Goal: Task Accomplishment & Management: Complete application form

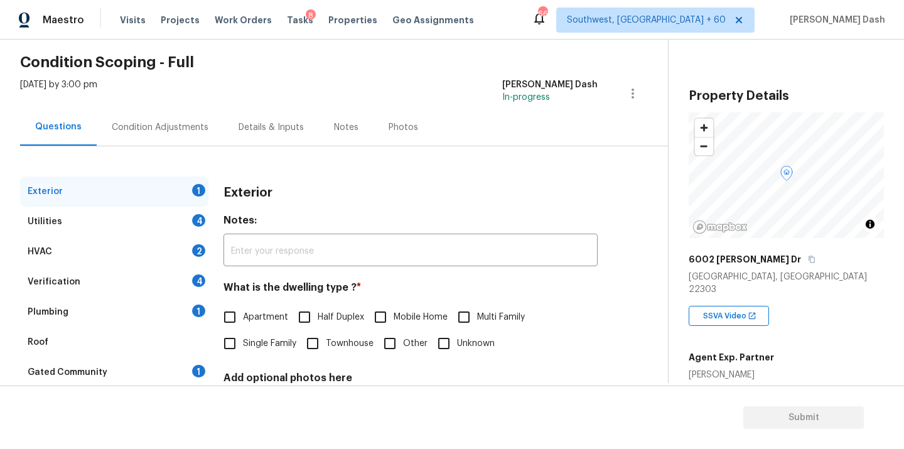
scroll to position [92, 0]
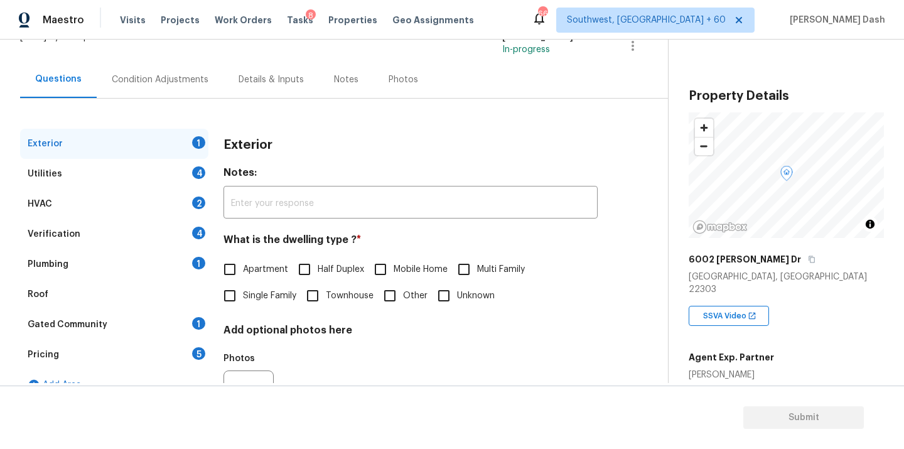
click at [71, 264] on div "Plumbing 1" at bounding box center [114, 264] width 188 height 30
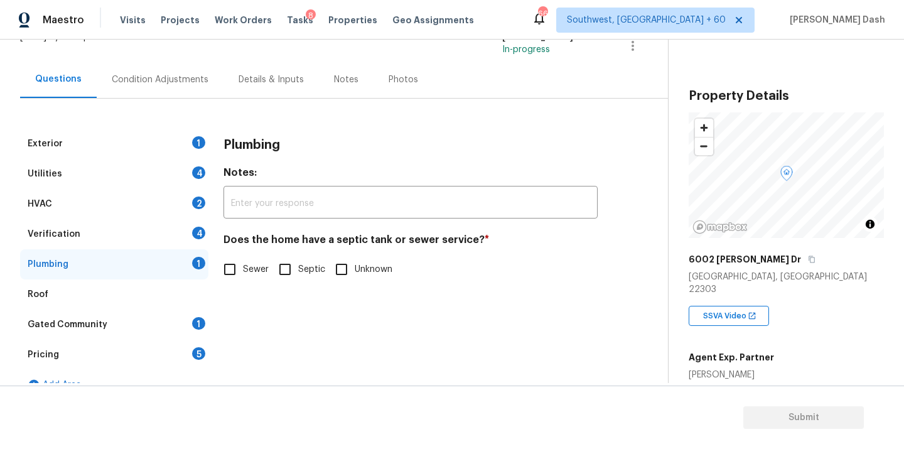
scroll to position [112, 0]
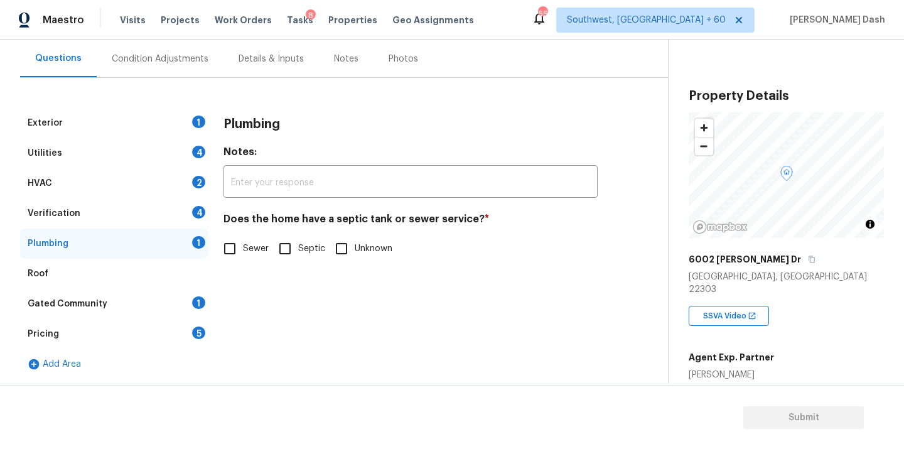
click at [133, 124] on div "Exterior 1" at bounding box center [114, 123] width 188 height 30
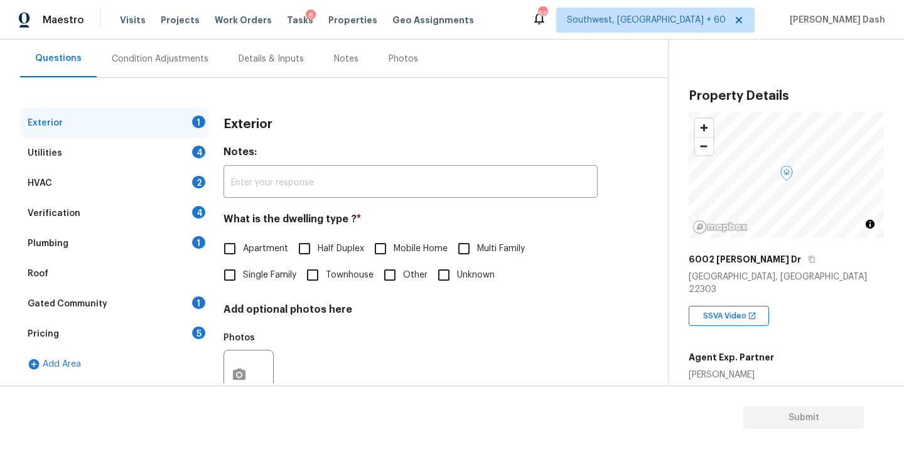
click at [251, 267] on label "Single Family" at bounding box center [256, 275] width 80 height 26
click at [243, 267] on input "Single Family" at bounding box center [229, 275] width 26 height 26
checkbox input "true"
click at [189, 158] on div "Utilities 4" at bounding box center [114, 153] width 188 height 30
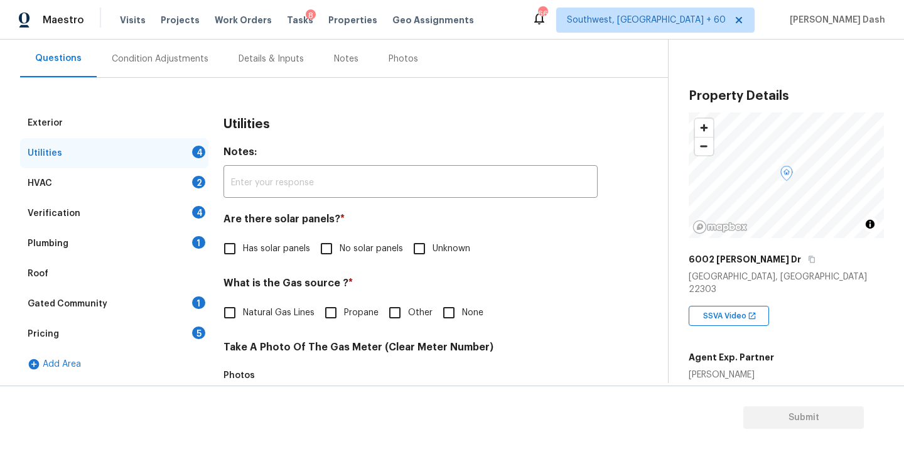
click at [355, 257] on label "No solar panels" at bounding box center [358, 248] width 90 height 26
click at [339, 257] on input "No solar panels" at bounding box center [326, 248] width 26 height 26
checkbox input "true"
click at [414, 307] on span "Other" at bounding box center [420, 313] width 24 height 13
click at [408, 307] on input "Other" at bounding box center [395, 314] width 26 height 26
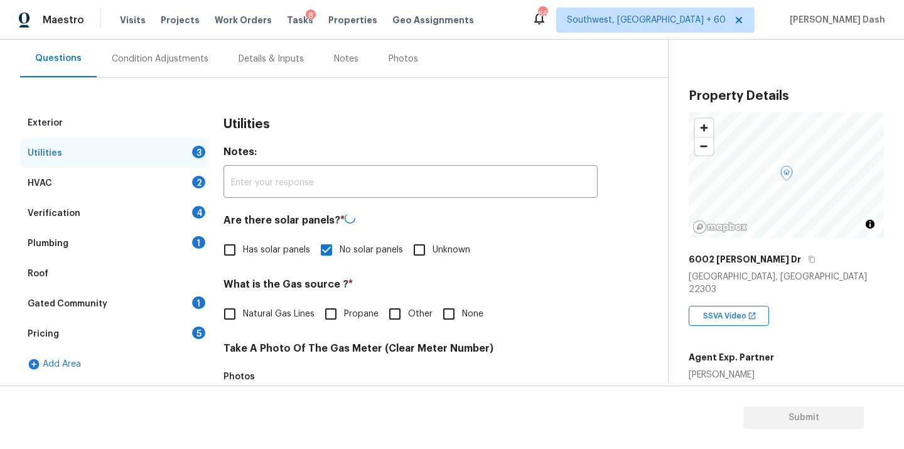
checkbox input "true"
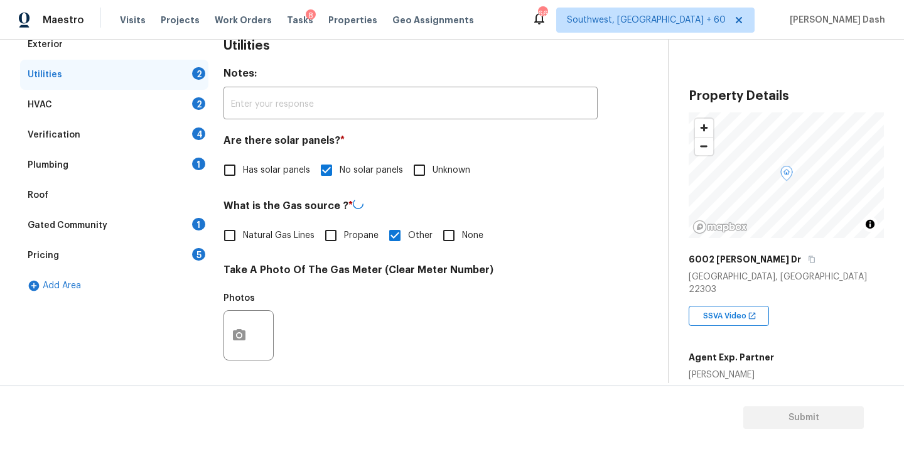
scroll to position [299, 0]
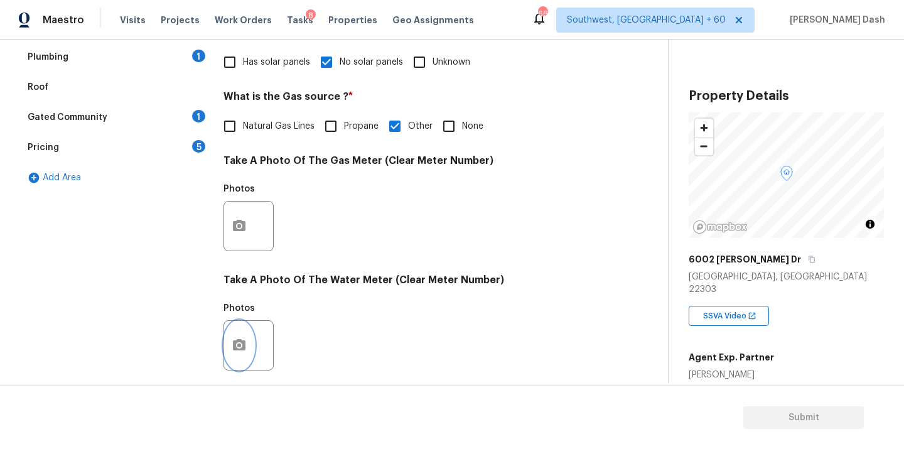
click at [241, 336] on button "button" at bounding box center [239, 345] width 30 height 49
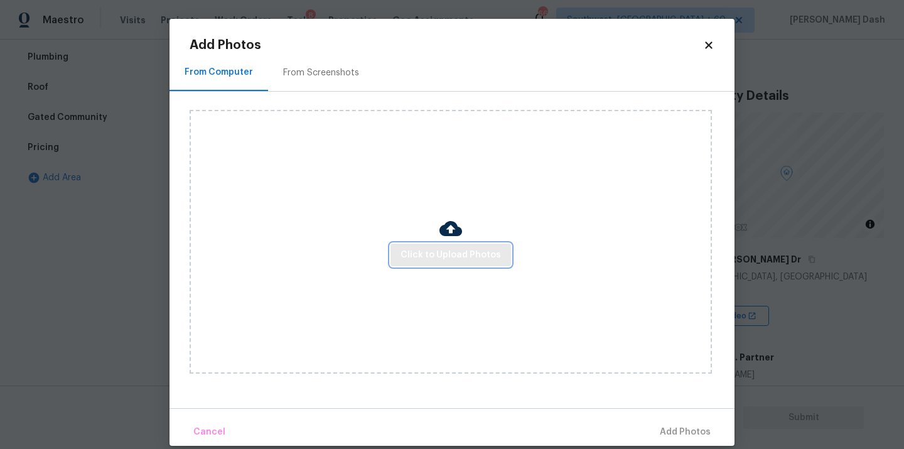
click at [442, 249] on span "Click to Upload Photos" at bounding box center [450, 255] width 100 height 16
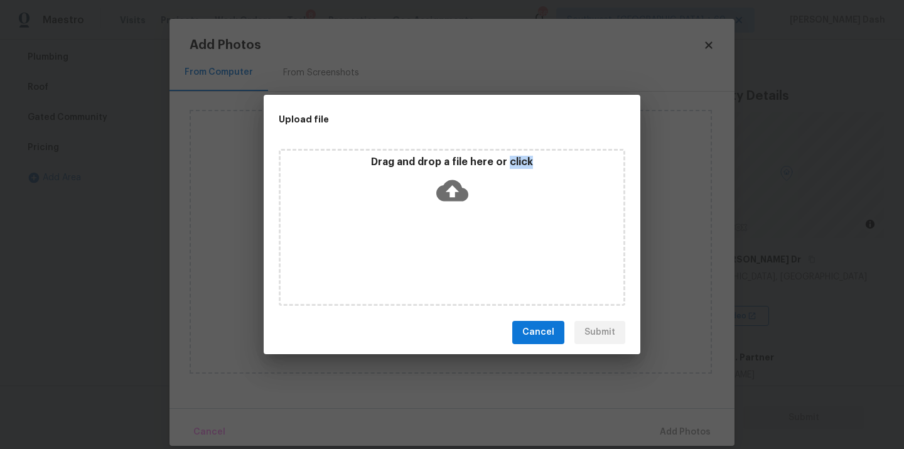
click at [442, 249] on div "Drag and drop a file here or click" at bounding box center [452, 227] width 346 height 157
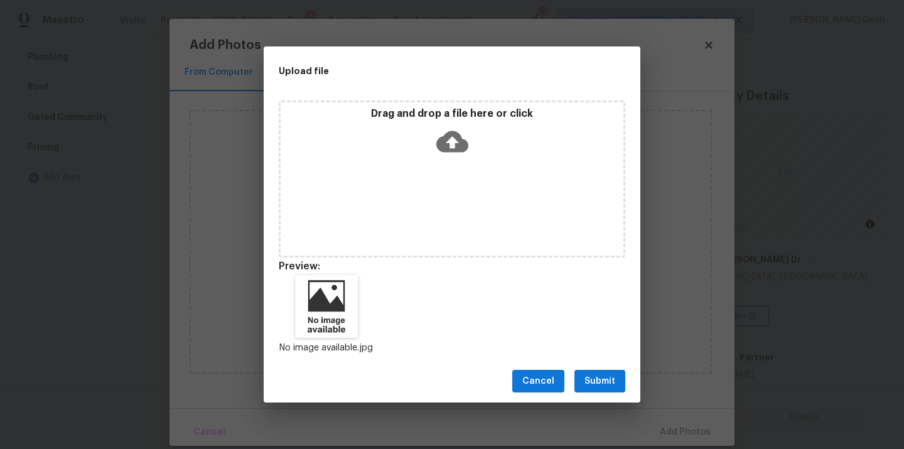
click at [592, 362] on div "Cancel Submit" at bounding box center [452, 381] width 377 height 43
click at [599, 378] on span "Submit" at bounding box center [599, 381] width 31 height 16
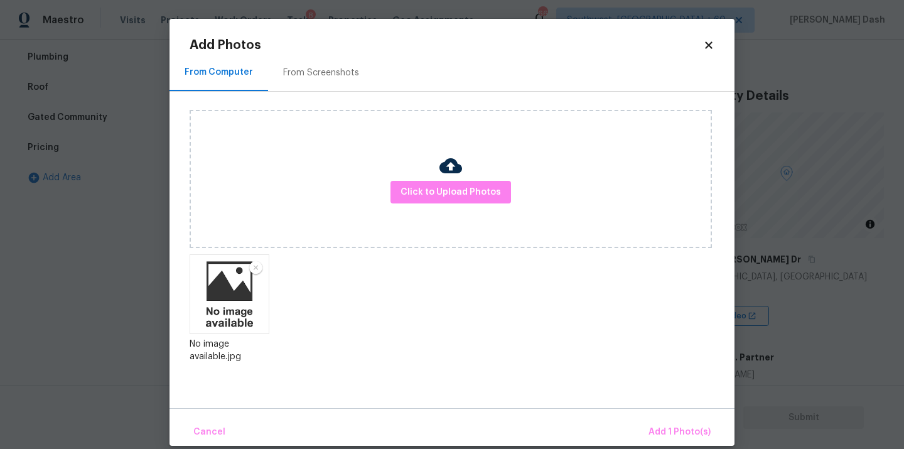
click at [675, 417] on div "Cancel Add 1 Photo(s)" at bounding box center [451, 427] width 565 height 38
click at [675, 429] on span "Add 1 Photo(s)" at bounding box center [679, 432] width 62 height 16
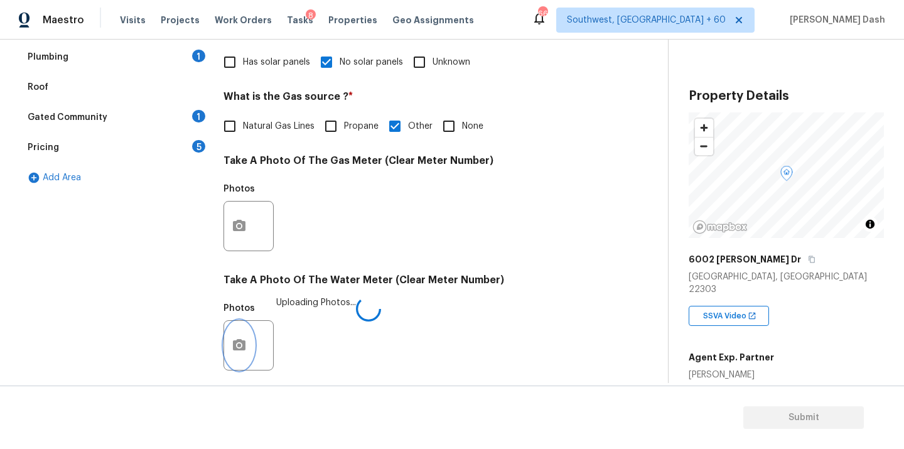
scroll to position [496, 0]
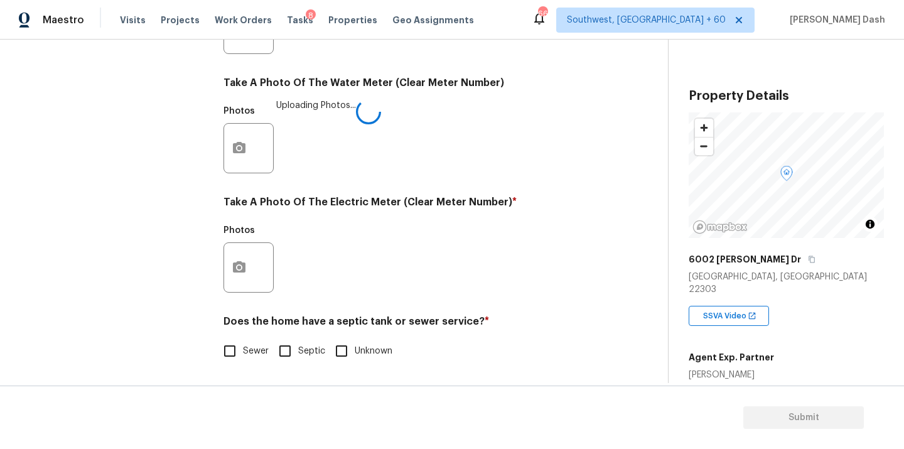
click at [259, 280] on div at bounding box center [248, 267] width 50 height 50
click at [247, 271] on button "button" at bounding box center [239, 268] width 30 height 49
click at [99, 64] on body "Maestro Visits Projects Work Orders Tasks 8 Properties Geo Assignments 668 Sout…" at bounding box center [452, 224] width 904 height 449
click at [121, 21] on span "Visits" at bounding box center [133, 20] width 26 height 13
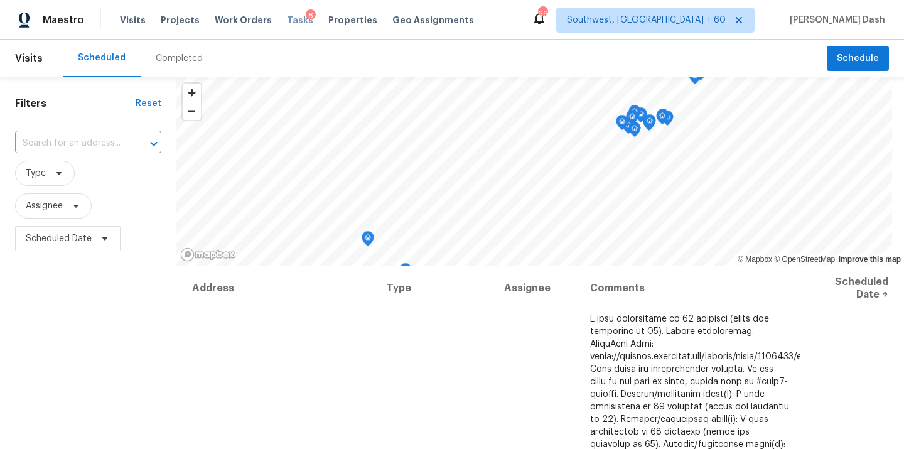
click at [287, 20] on span "Tasks" at bounding box center [300, 20] width 26 height 9
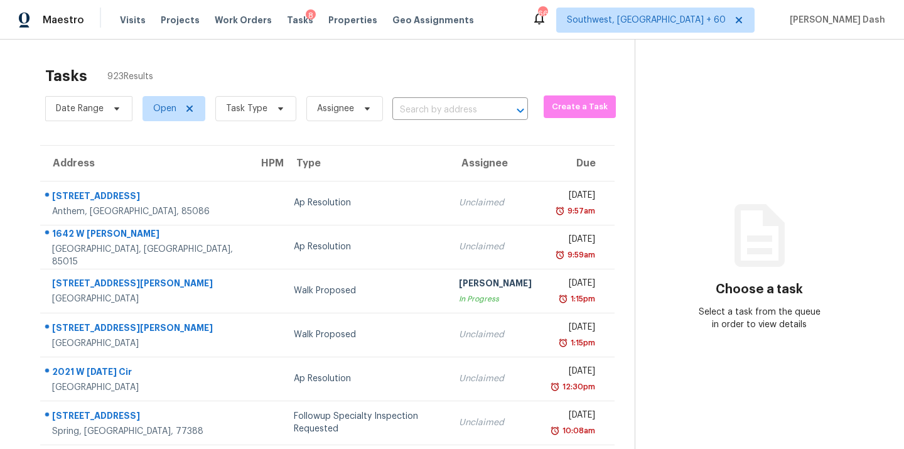
click at [439, 107] on input "text" at bounding box center [442, 109] width 100 height 19
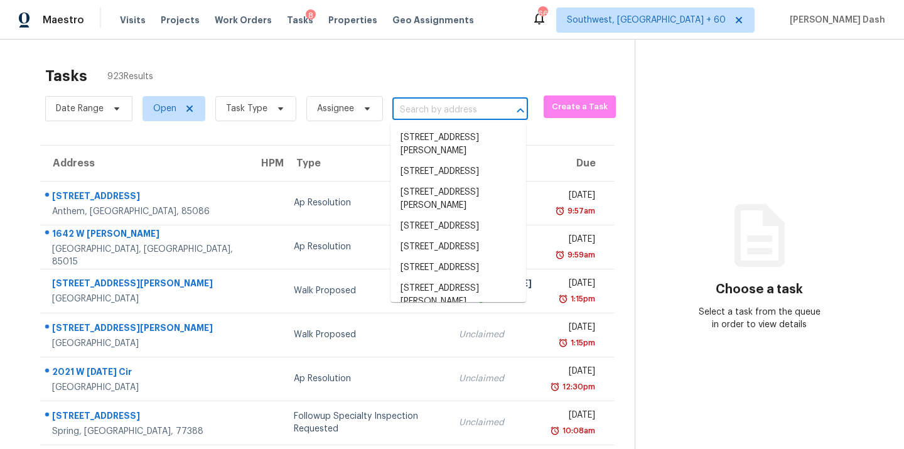
paste input "6002 Rixey Dr, Alexandria, VA 22303"
type input "6002 Rixey Dr, Alexandria, VA 22303"
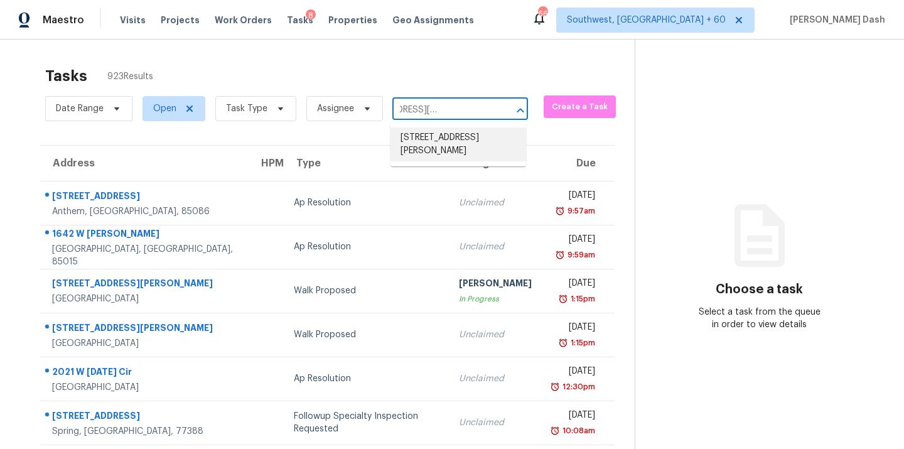
click at [439, 136] on li "6002 Rixey Dr, Alexandria, VA 22303" at bounding box center [458, 144] width 136 height 34
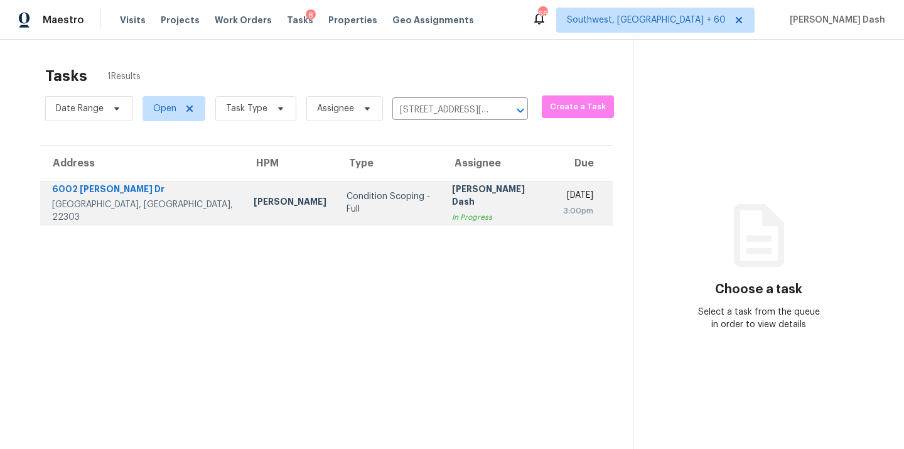
click at [442, 183] on td "Soumya Ranjan Dash In Progress" at bounding box center [498, 203] width 112 height 44
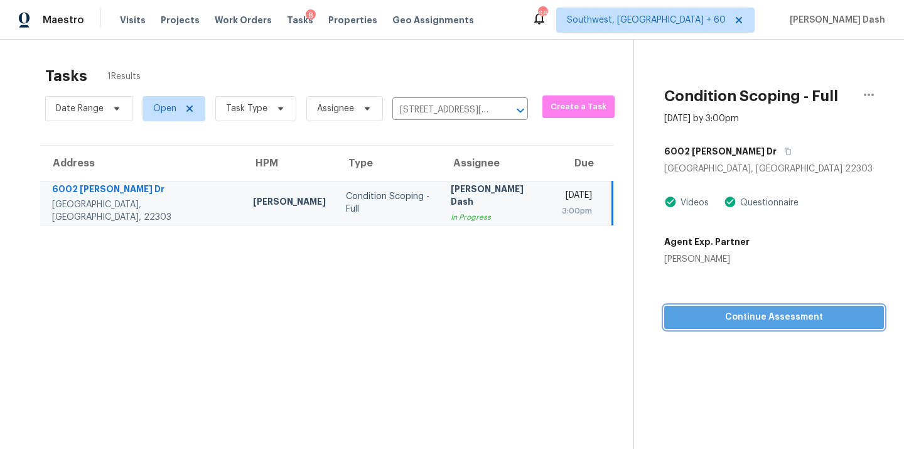
click at [698, 312] on span "Continue Assessment" at bounding box center [774, 317] width 200 height 16
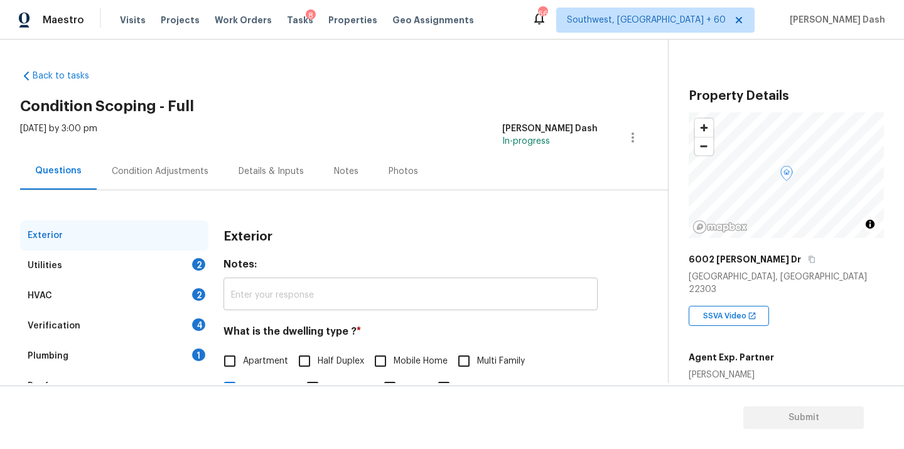
scroll to position [119, 0]
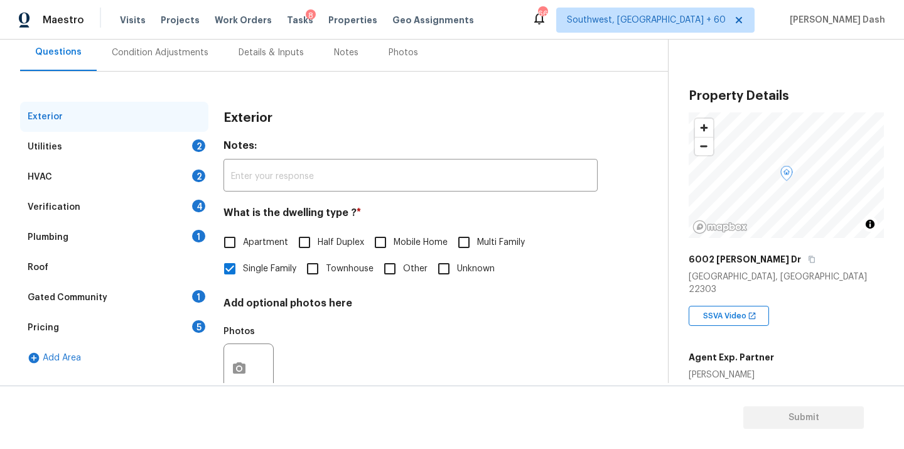
click at [187, 144] on div "Utilities 2" at bounding box center [114, 147] width 188 height 30
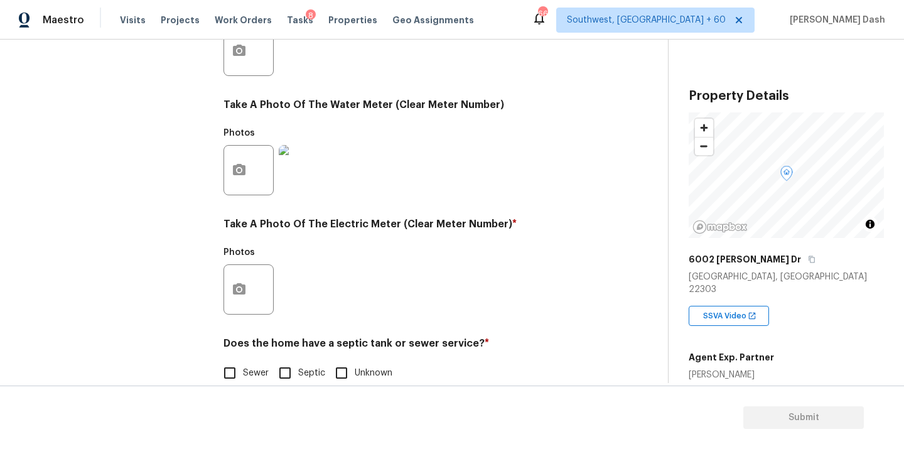
scroll to position [496, 0]
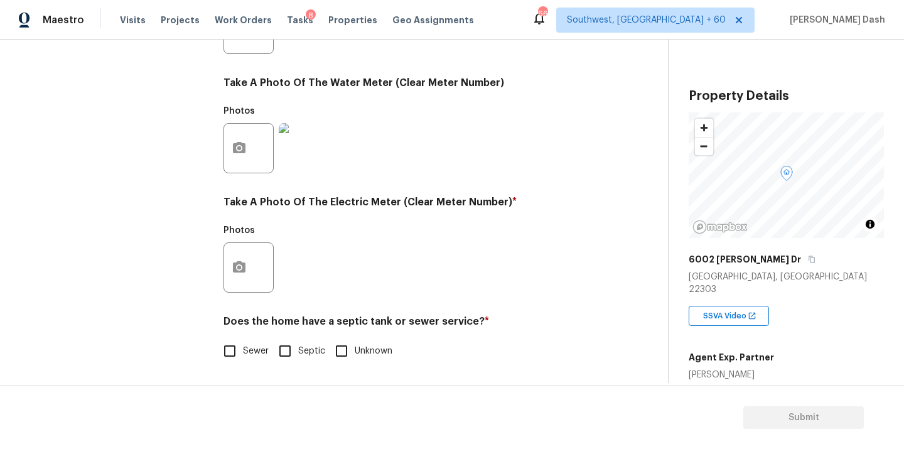
click at [293, 147] on img at bounding box center [304, 148] width 50 height 50
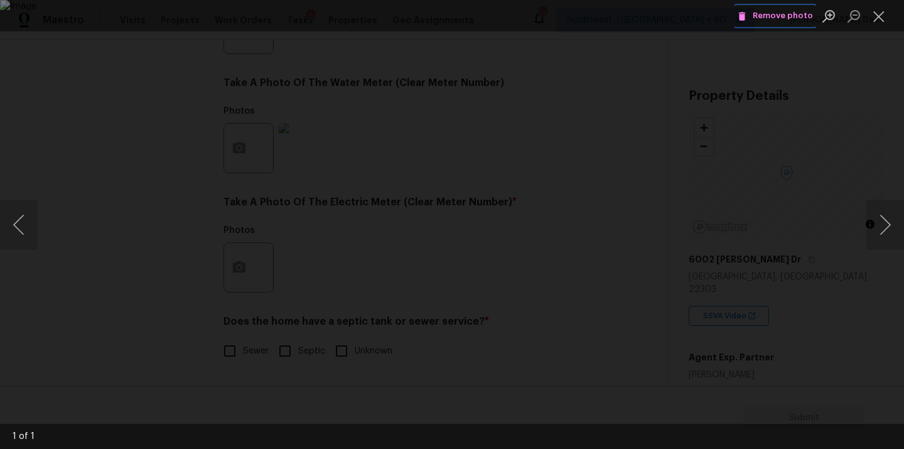
click at [803, 16] on span "Remove photo" at bounding box center [774, 16] width 75 height 14
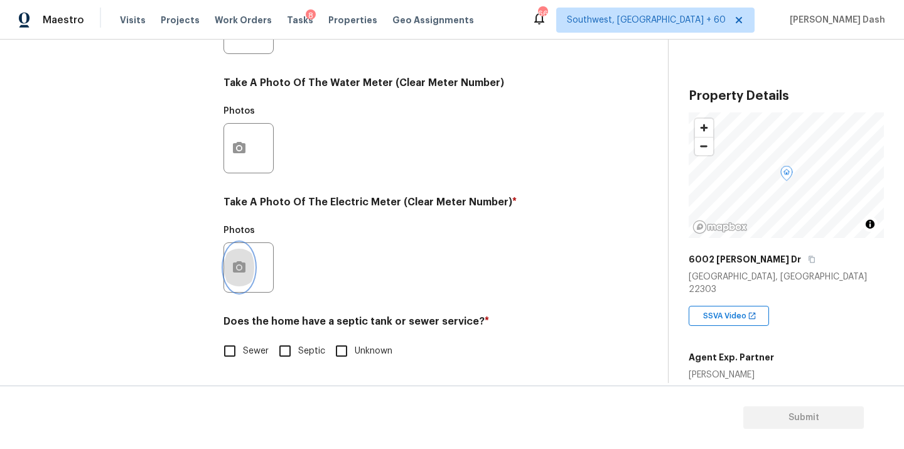
click at [235, 267] on icon "button" at bounding box center [239, 266] width 13 height 11
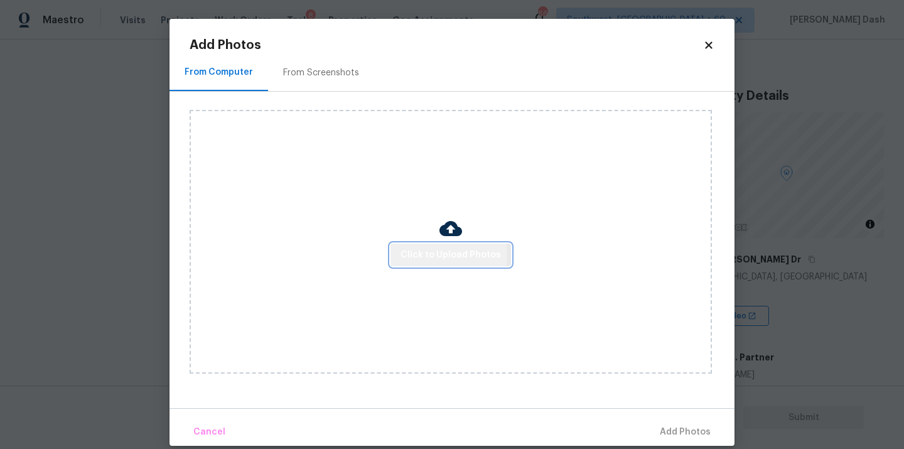
click at [450, 254] on span "Click to Upload Photos" at bounding box center [450, 255] width 100 height 16
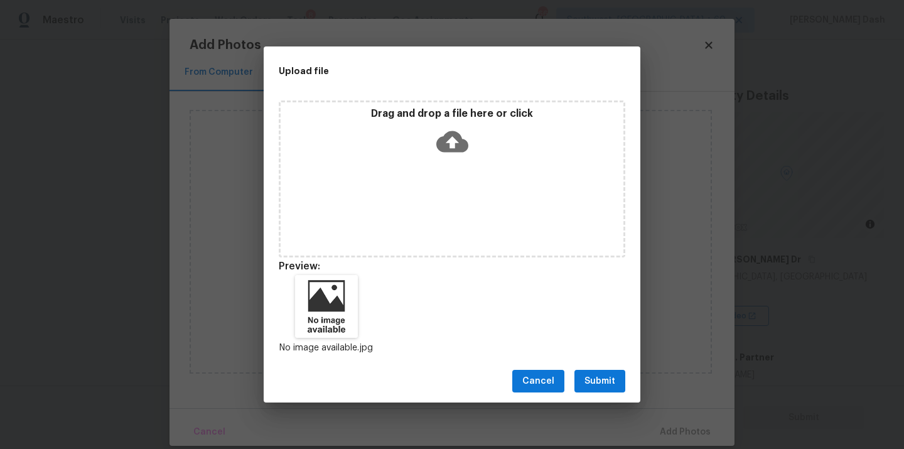
click at [572, 370] on div "Cancel Submit" at bounding box center [452, 381] width 377 height 43
click at [590, 376] on span "Submit" at bounding box center [599, 381] width 31 height 16
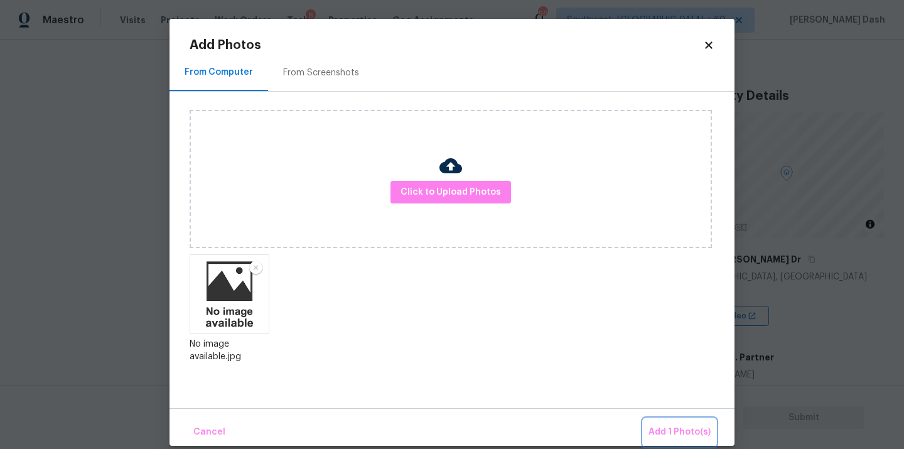
click at [673, 429] on span "Add 1 Photo(s)" at bounding box center [679, 432] width 62 height 16
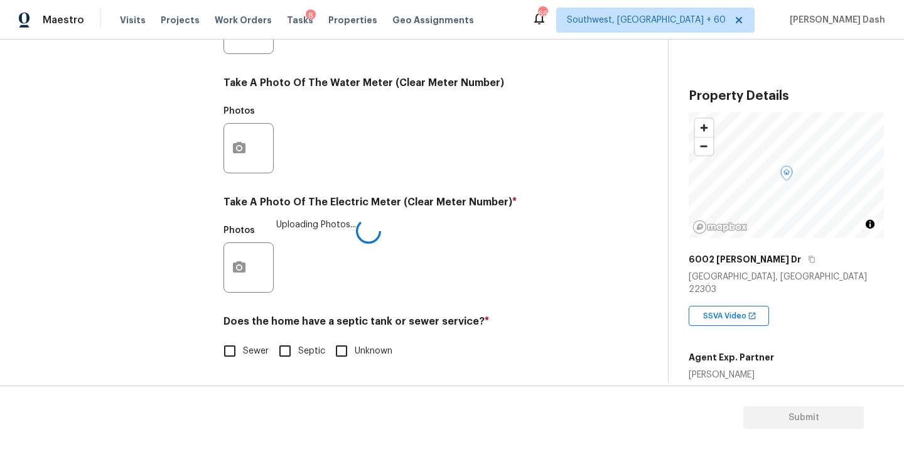
click at [239, 344] on input "Sewer" at bounding box center [229, 351] width 26 height 26
checkbox input "true"
click at [156, 195] on div "Exterior Utilities 1 HVAC 2 Verification 4 Plumbing 1 Roof Gated Community 1 Pr…" at bounding box center [114, 53] width 188 height 656
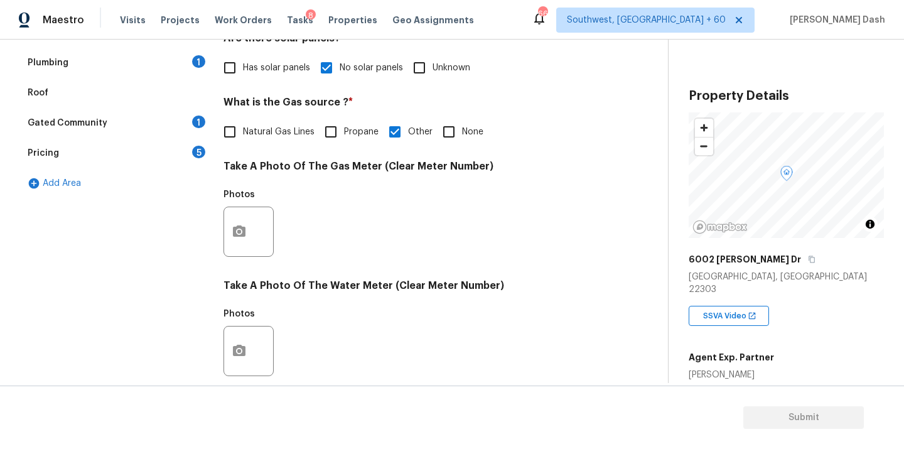
scroll to position [217, 0]
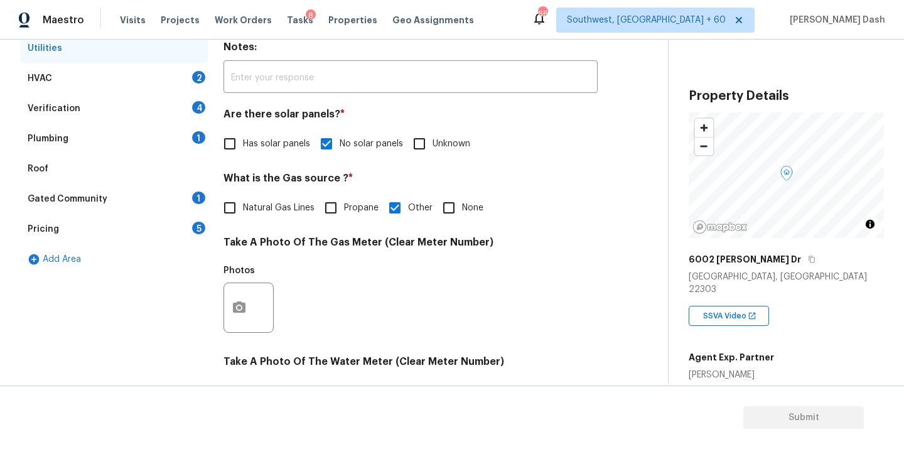
click at [163, 88] on div "HVAC 2" at bounding box center [114, 78] width 188 height 30
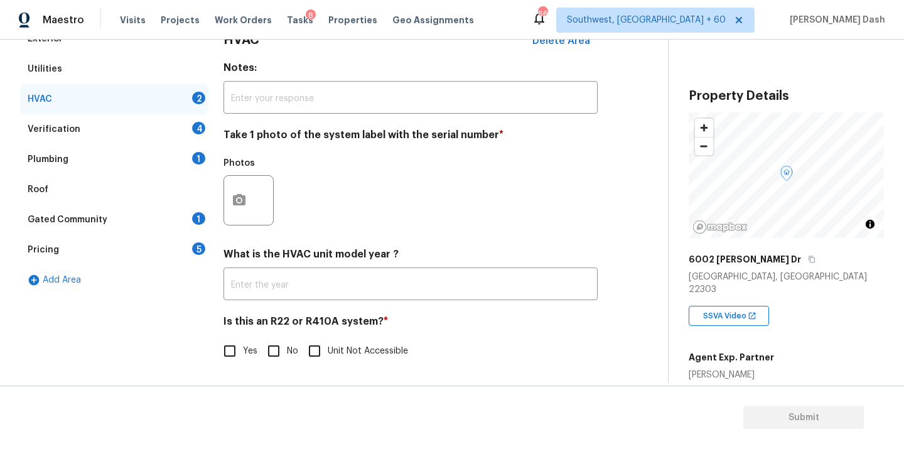
scroll to position [197, 0]
click at [238, 195] on icon "button" at bounding box center [239, 199] width 13 height 11
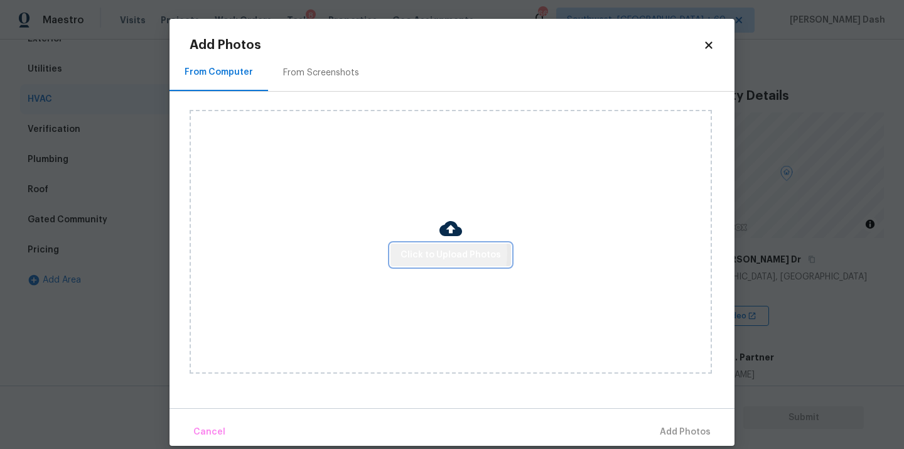
click at [420, 252] on span "Click to Upload Photos" at bounding box center [450, 255] width 100 height 16
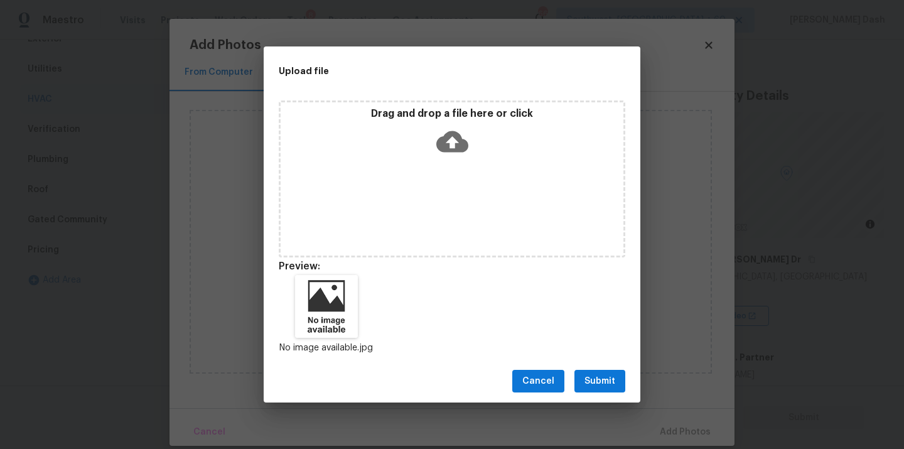
click at [582, 375] on button "Submit" at bounding box center [599, 381] width 51 height 23
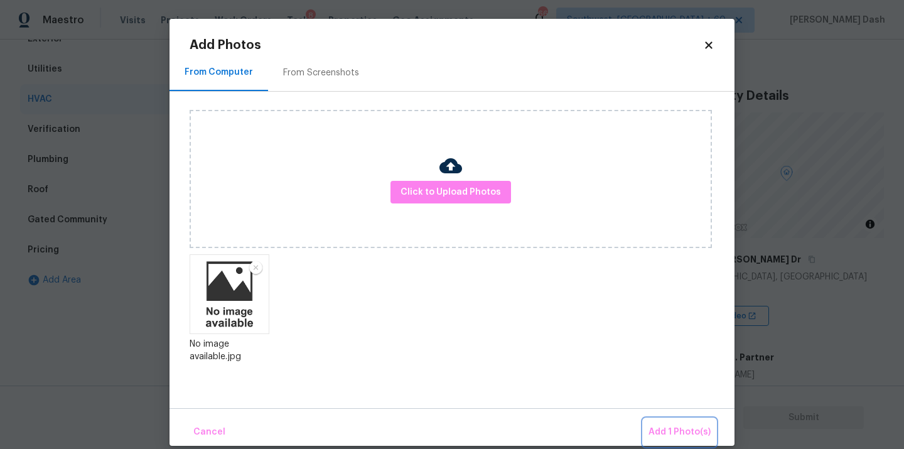
click at [670, 423] on button "Add 1 Photo(s)" at bounding box center [679, 432] width 72 height 27
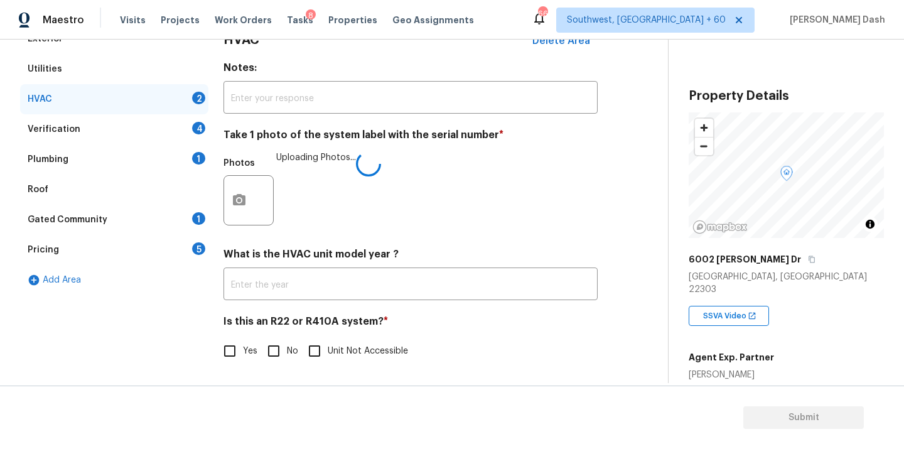
click at [235, 351] on input "Yes" at bounding box center [229, 351] width 26 height 26
checkbox input "true"
click at [183, 129] on div "Verification 4" at bounding box center [114, 129] width 188 height 30
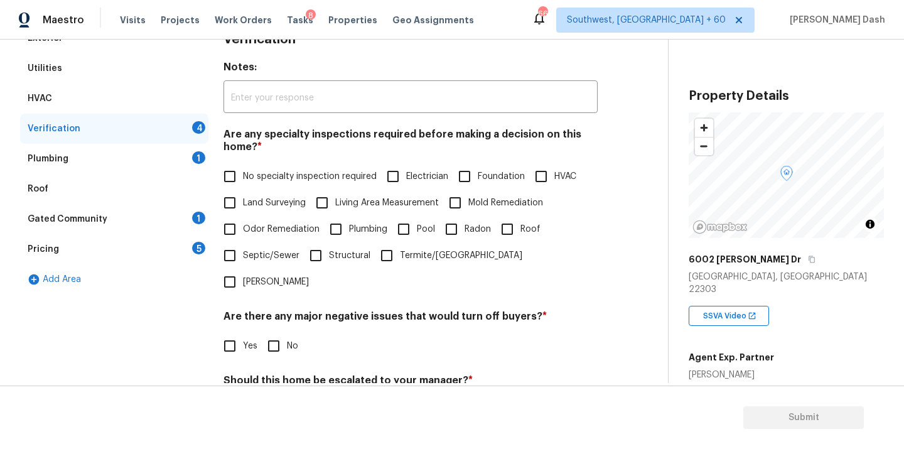
click at [167, 91] on div "HVAC" at bounding box center [114, 98] width 188 height 30
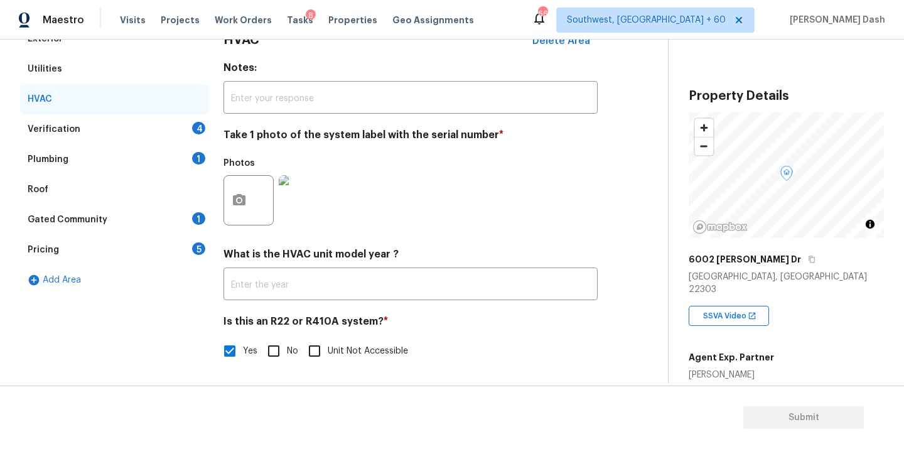
click at [316, 354] on input "Unit Not Accessible" at bounding box center [314, 351] width 26 height 26
checkbox input "true"
checkbox input "false"
click at [183, 126] on div "Verification 4" at bounding box center [114, 129] width 188 height 30
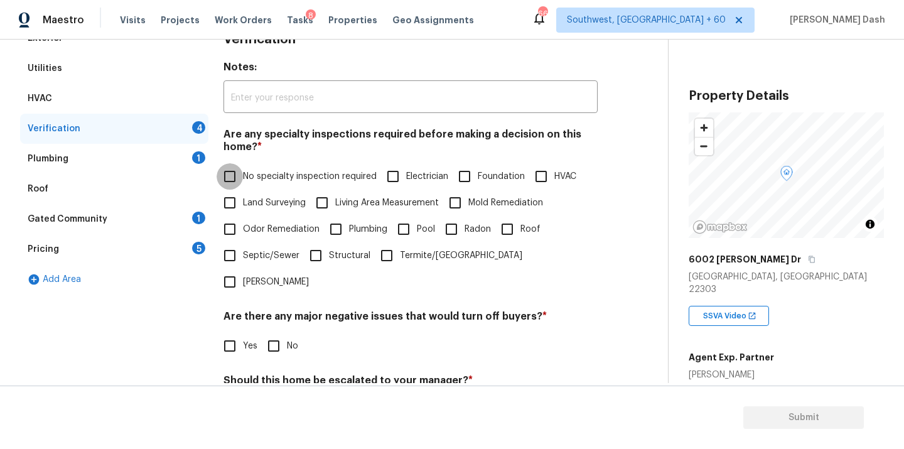
click at [233, 189] on input "No specialty inspection required" at bounding box center [229, 176] width 26 height 26
checkbox input "true"
click at [282, 333] on input "No" at bounding box center [273, 346] width 26 height 26
checkbox input "true"
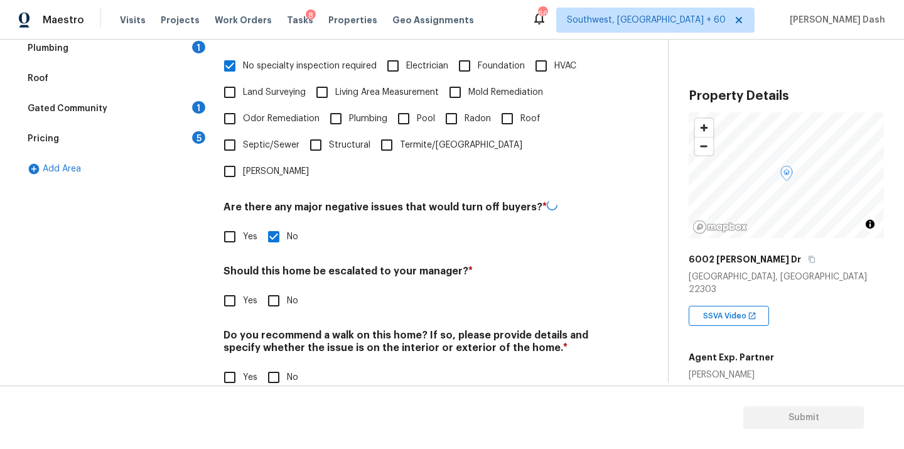
scroll to position [306, 0]
click at [264, 287] on input "No" at bounding box center [273, 300] width 26 height 26
checkbox input "true"
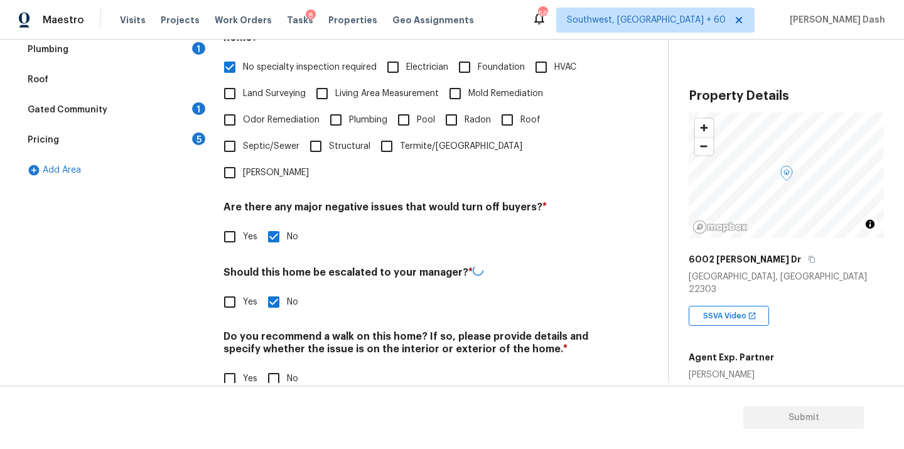
click at [275, 365] on input "No" at bounding box center [273, 378] width 26 height 26
checkbox input "true"
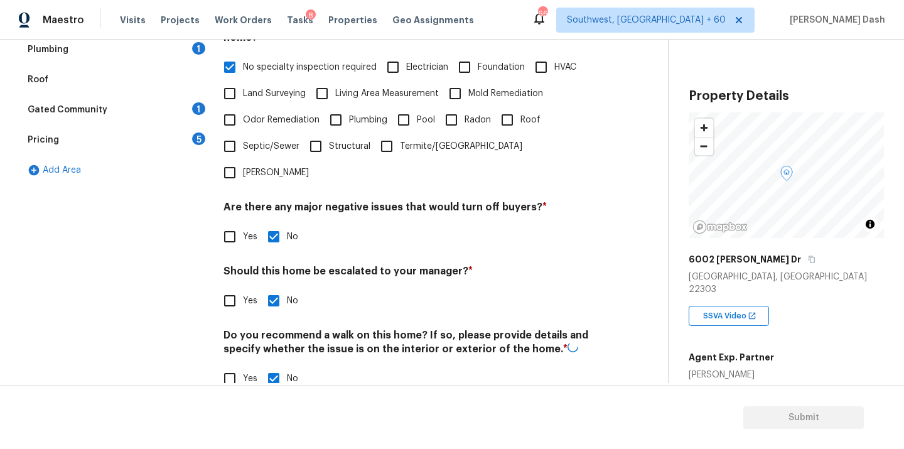
click at [193, 259] on div "Exterior Utilities HVAC Verification Plumbing 1 Roof Gated Community 1 Pricing …" at bounding box center [114, 160] width 188 height 493
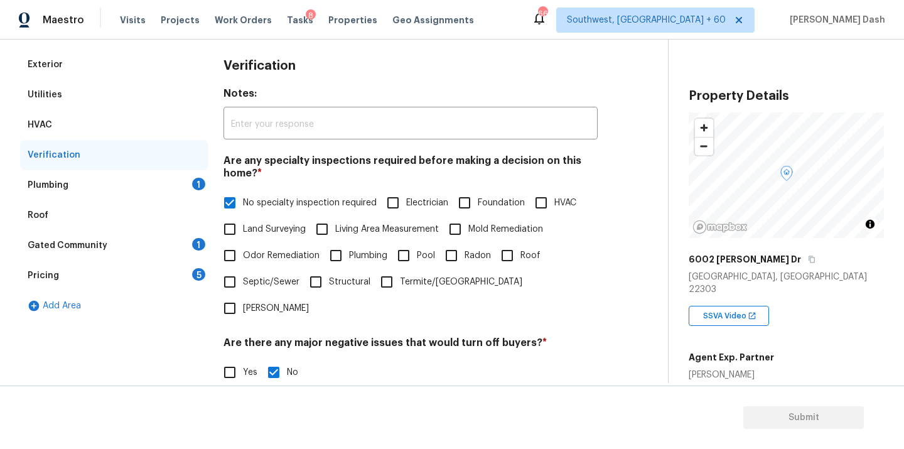
click at [182, 181] on div "Plumbing 1" at bounding box center [114, 185] width 188 height 30
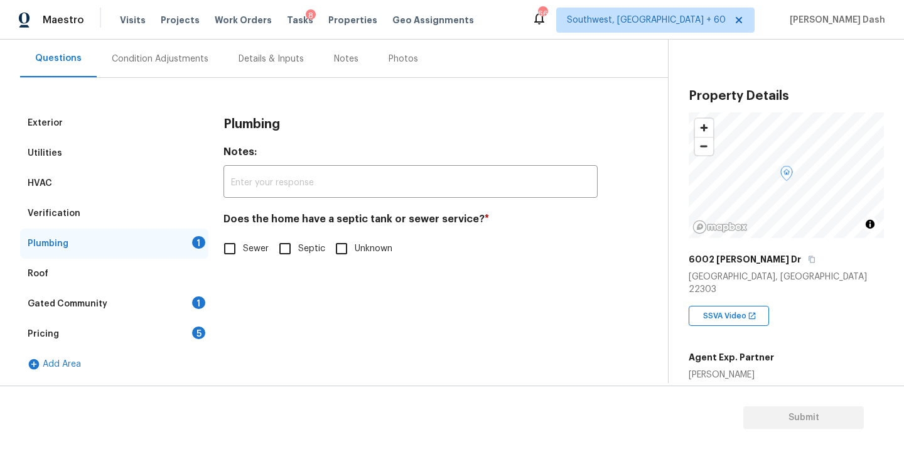
click at [238, 243] on input "Sewer" at bounding box center [229, 248] width 26 height 26
checkbox input "true"
click at [194, 310] on div "Gated Community 1" at bounding box center [114, 304] width 188 height 30
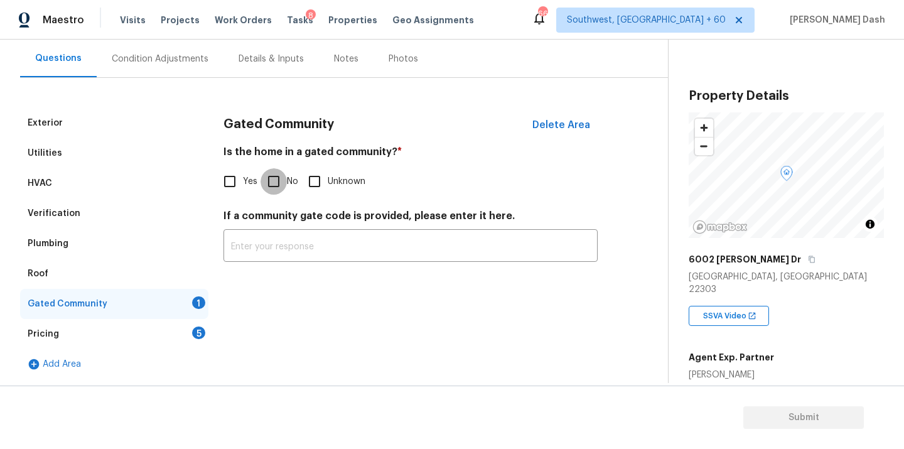
click at [271, 181] on input "No" at bounding box center [273, 181] width 26 height 26
checkbox input "true"
click at [176, 330] on div "Pricing 5" at bounding box center [114, 334] width 188 height 30
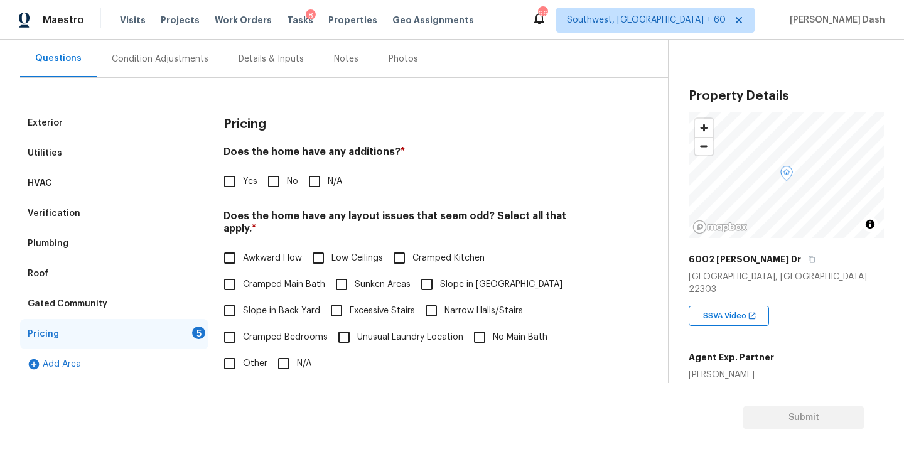
click at [276, 188] on input "No" at bounding box center [273, 181] width 26 height 26
checkbox input "true"
click at [235, 183] on input "Yes" at bounding box center [229, 182] width 26 height 26
checkbox input "true"
checkbox input "false"
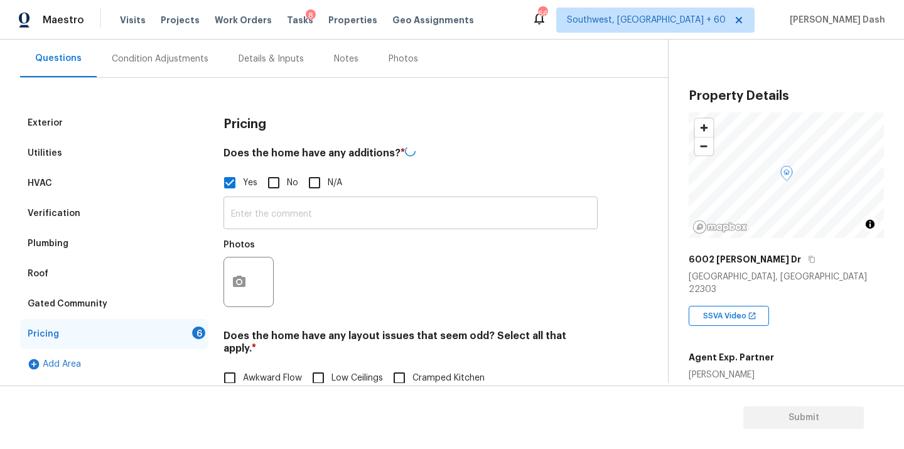
click at [277, 210] on input "text" at bounding box center [410, 214] width 374 height 29
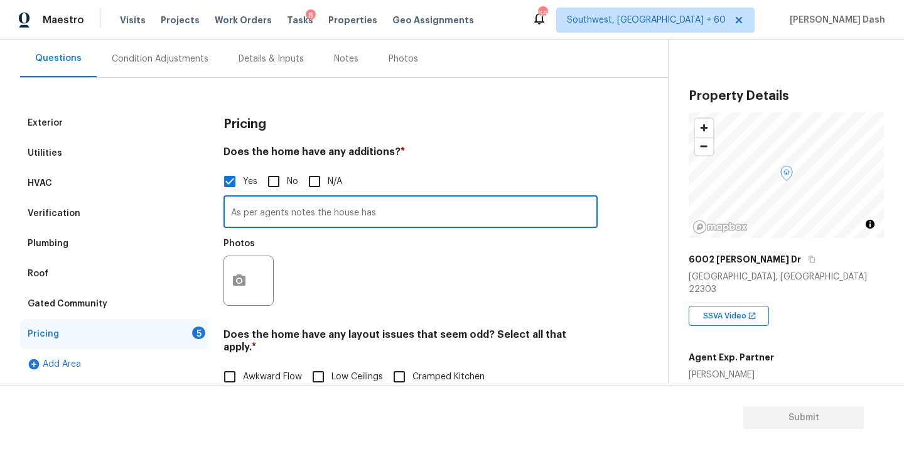
paste input "Garage loft/attic finish"
type input "As per agents notes the house has Garage loft/attic finish as possible addition."
click at [247, 275] on button "button" at bounding box center [239, 280] width 30 height 49
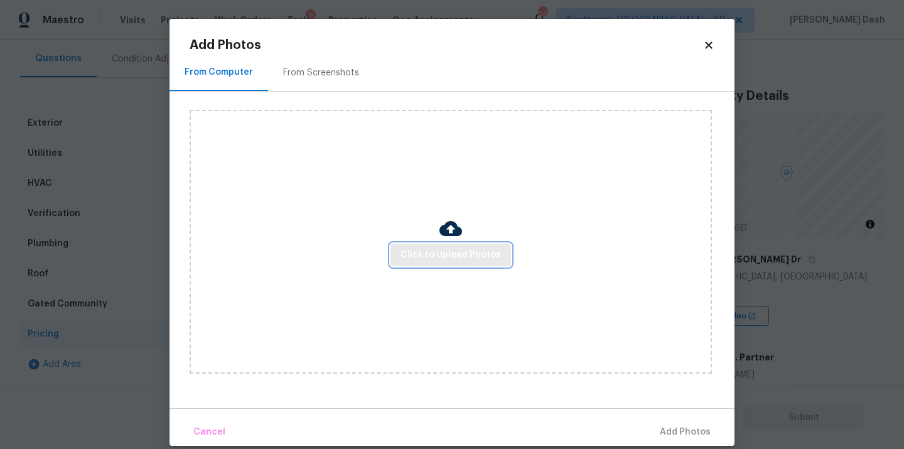
click at [450, 264] on button "Click to Upload Photos" at bounding box center [450, 254] width 120 height 23
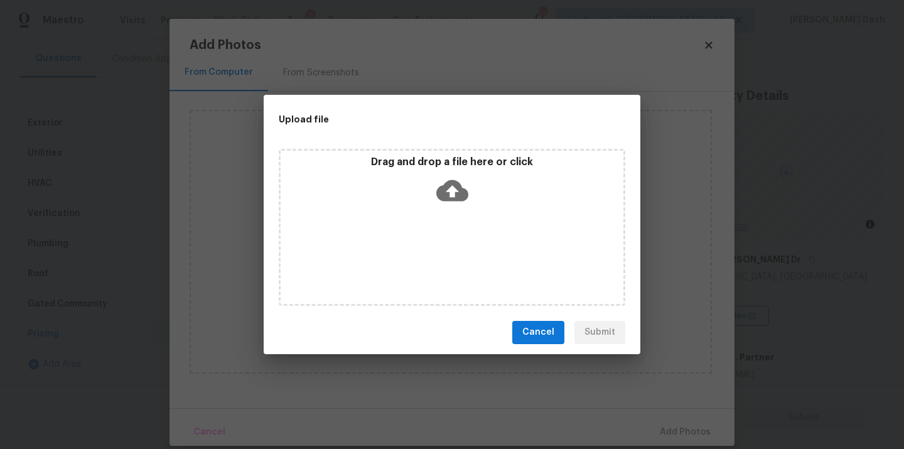
click at [450, 256] on div "Drag and drop a file here or click" at bounding box center [452, 227] width 346 height 157
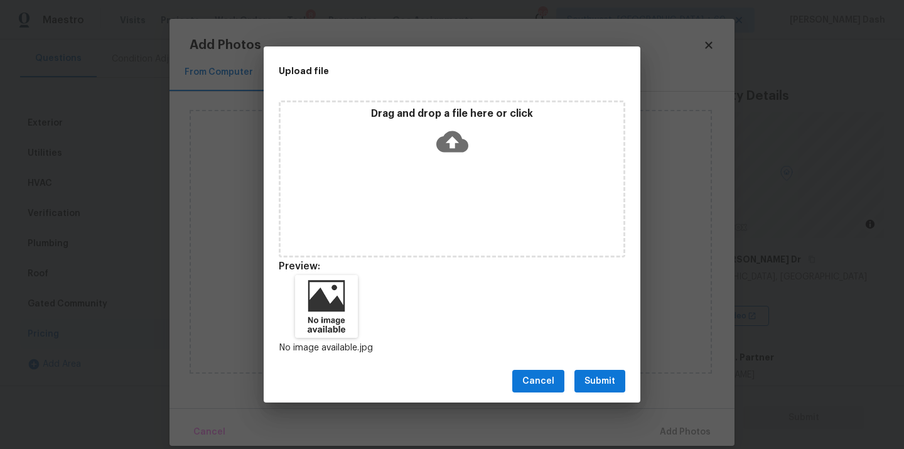
click at [594, 392] on button "Submit" at bounding box center [599, 381] width 51 height 23
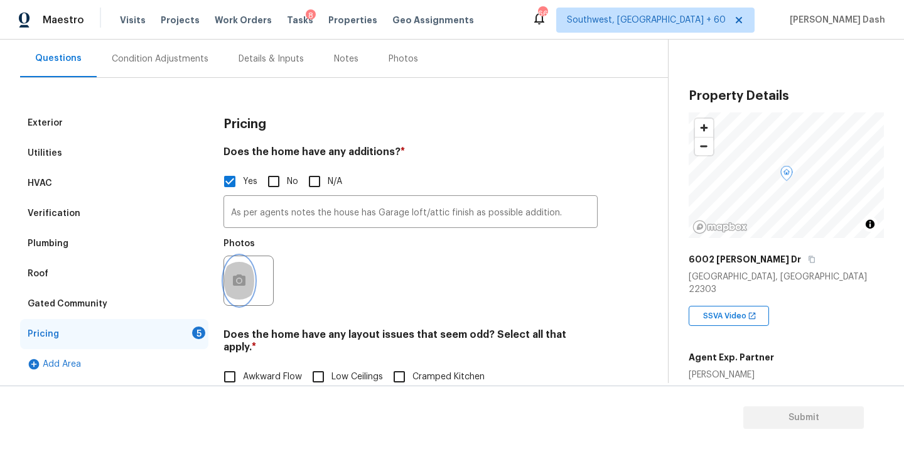
click at [225, 275] on button "button" at bounding box center [239, 280] width 30 height 49
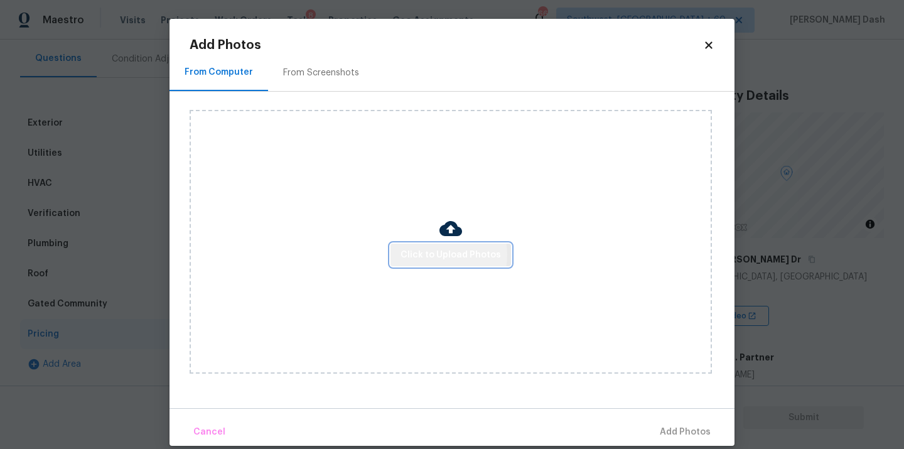
click at [431, 254] on span "Click to Upload Photos" at bounding box center [450, 255] width 100 height 16
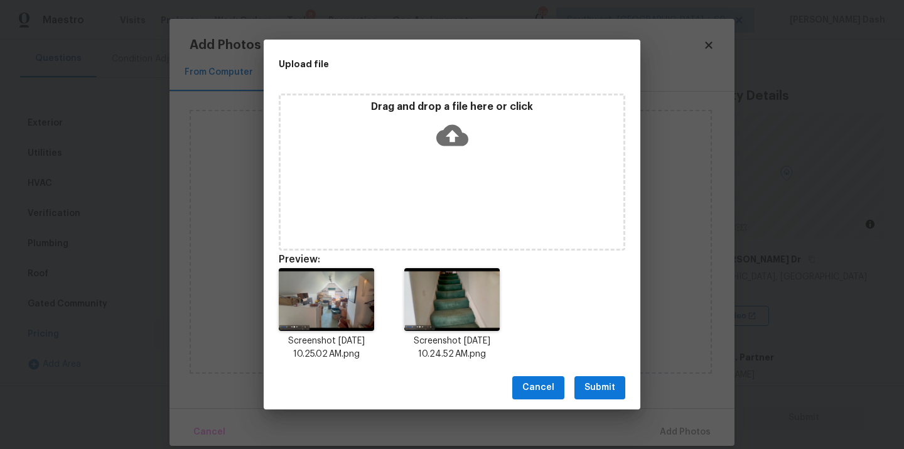
click at [582, 380] on button "Submit" at bounding box center [599, 387] width 51 height 23
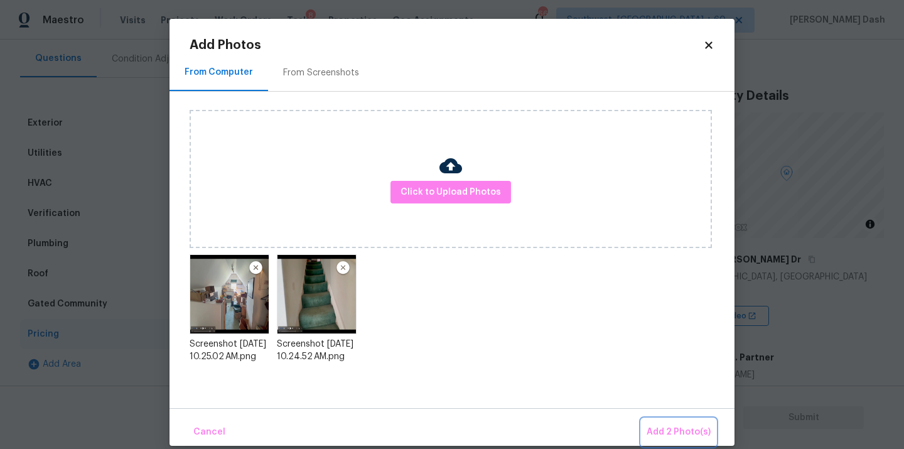
click at [679, 435] on span "Add 2 Photo(s)" at bounding box center [678, 432] width 64 height 16
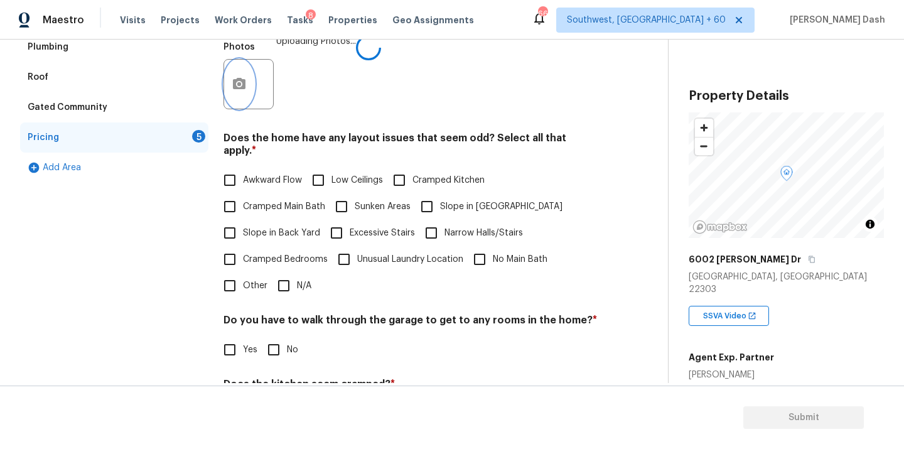
scroll to position [348, 0]
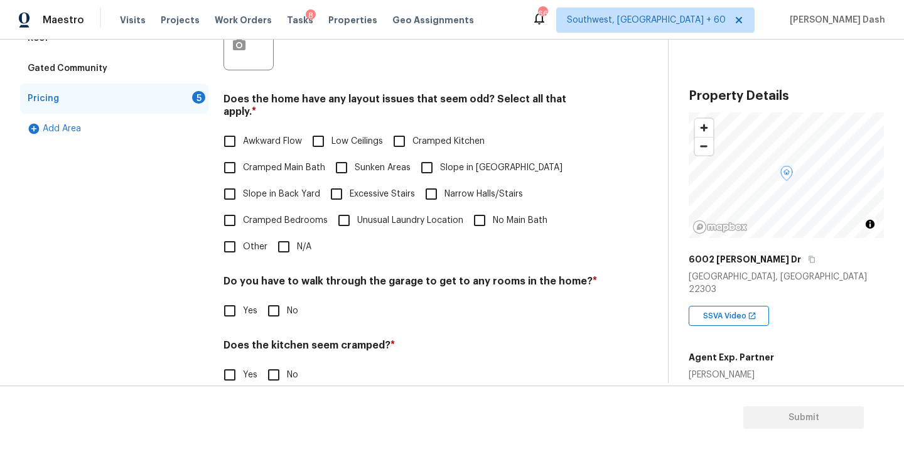
click at [287, 233] on input "N/A" at bounding box center [283, 246] width 26 height 26
checkbox input "true"
click at [273, 315] on input "No" at bounding box center [273, 312] width 26 height 26
checkbox input "true"
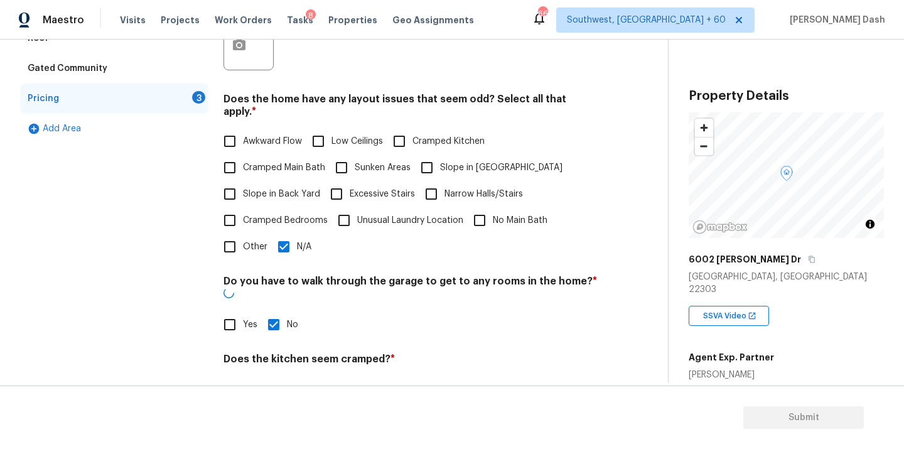
click at [277, 375] on input "No" at bounding box center [273, 388] width 26 height 26
checkbox input "true"
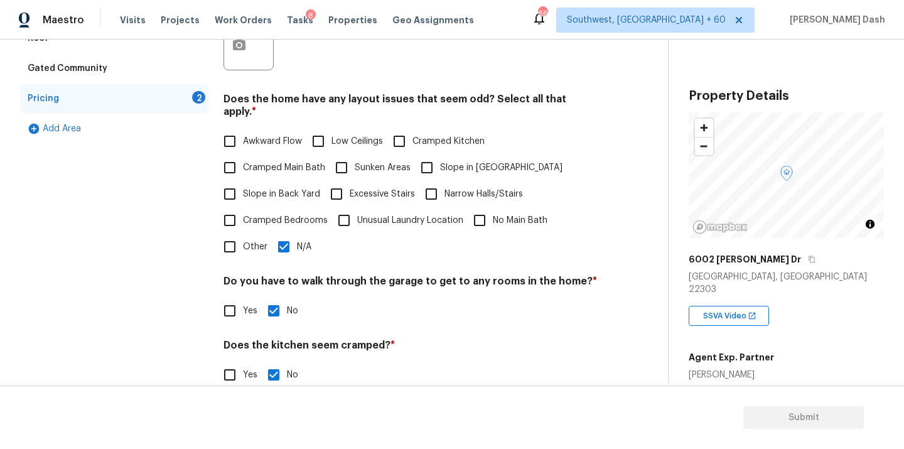
scroll to position [423, 0]
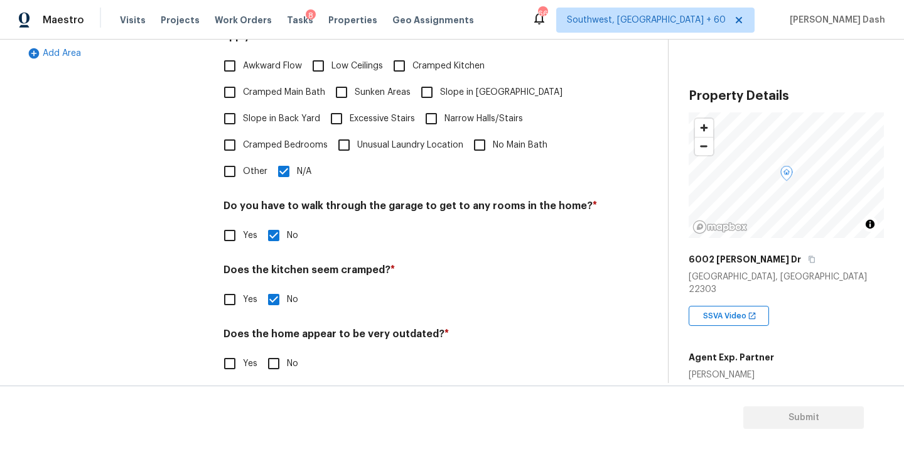
click at [281, 350] on input "No" at bounding box center [273, 363] width 26 height 26
checkbox input "true"
click at [112, 216] on div "Exterior Utilities HVAC Verification Plumbing Roof Gated Community Pricing 1 Ad…" at bounding box center [114, 95] width 188 height 596
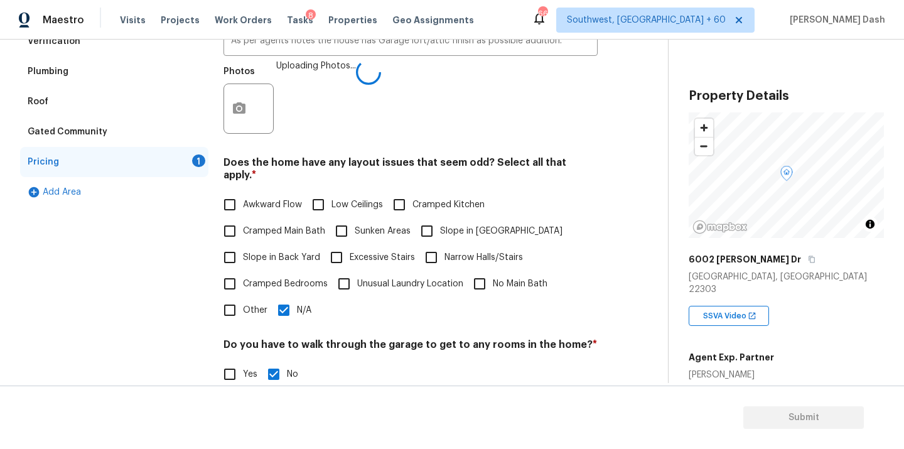
scroll to position [285, 0]
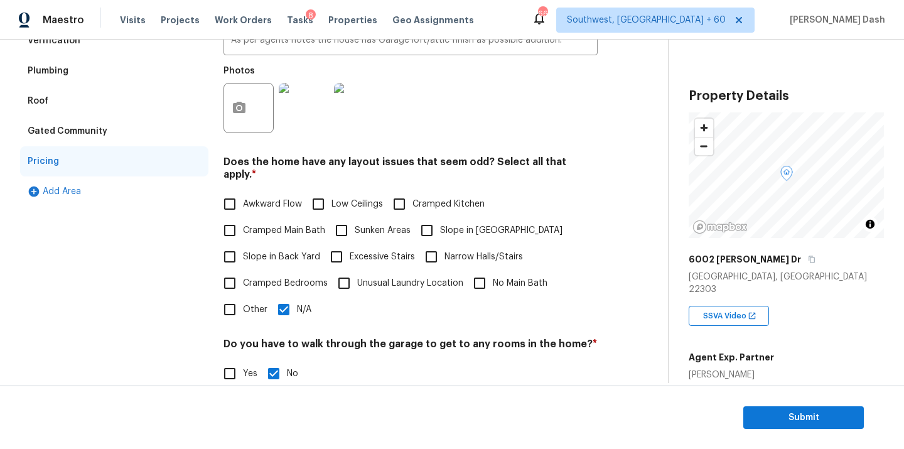
click at [163, 222] on div "Exterior Utilities HVAC Verification Plumbing Roof Gated Community Pricing Add …" at bounding box center [114, 232] width 188 height 594
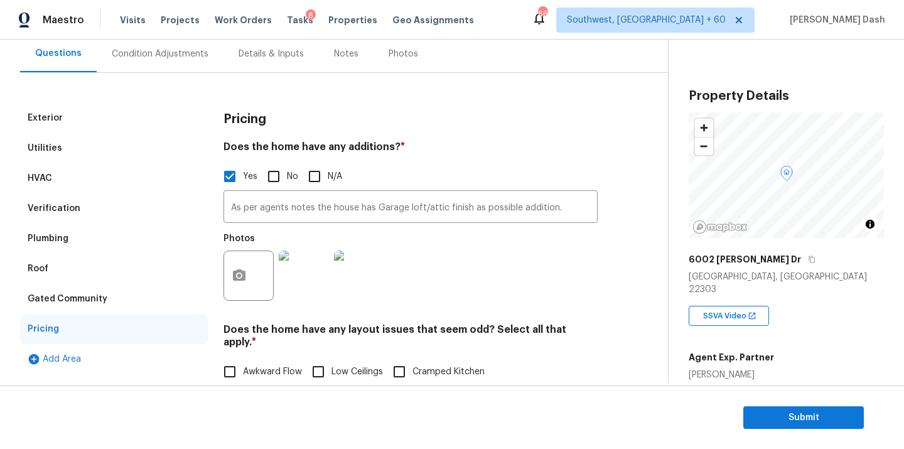
click at [145, 53] on div "Condition Adjustments" at bounding box center [160, 54] width 97 height 13
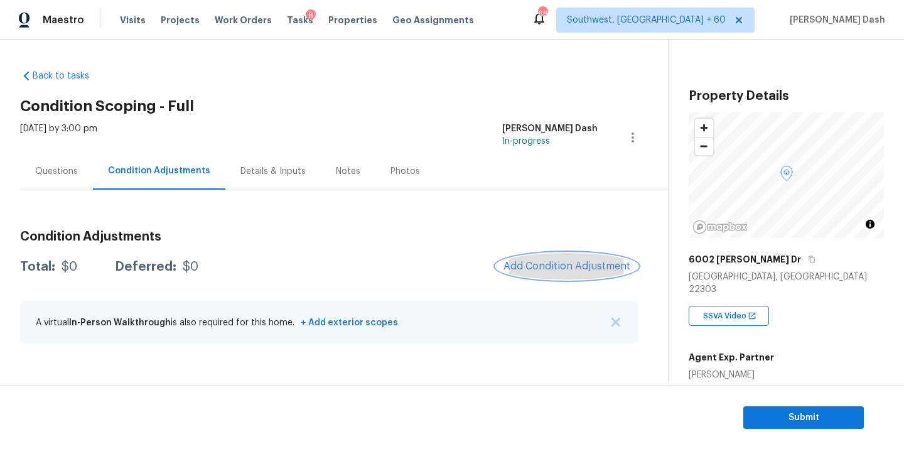
click at [589, 256] on button "Add Condition Adjustment" at bounding box center [567, 266] width 142 height 26
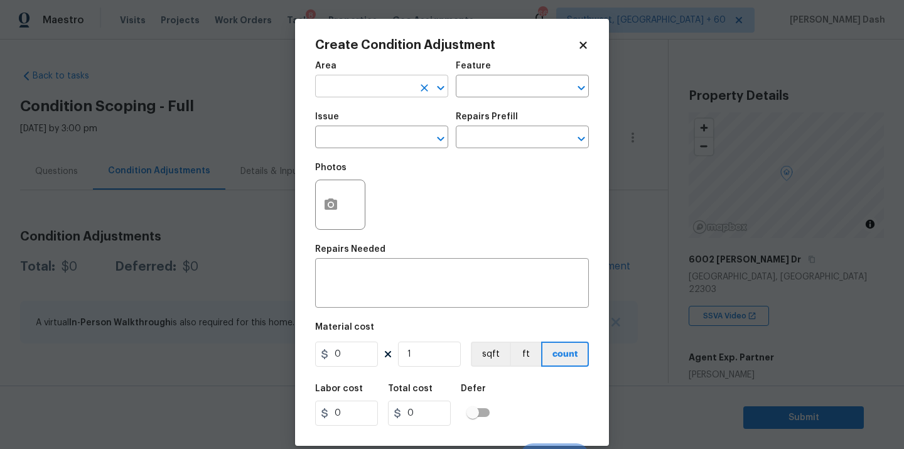
click at [401, 84] on input "text" at bounding box center [364, 87] width 98 height 19
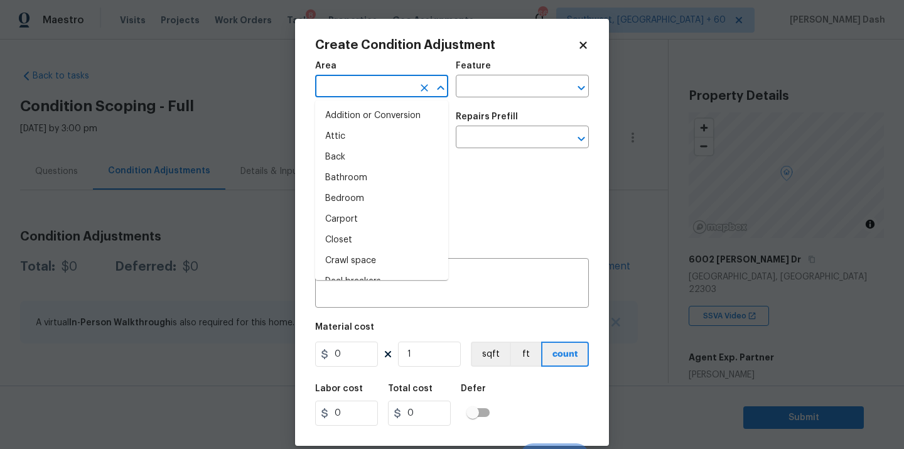
type input "e"
type input "x"
click at [383, 124] on li "Addition or Conversion" at bounding box center [381, 115] width 133 height 21
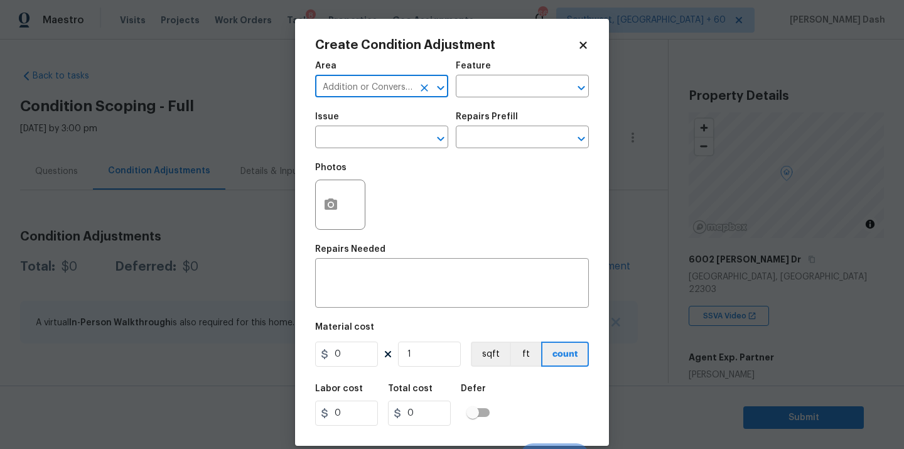
click at [412, 86] on input "Addition or Conversion" at bounding box center [364, 87] width 98 height 19
type input "Addition or Conversioen"
click at [424, 86] on icon "Clear" at bounding box center [424, 88] width 13 height 13
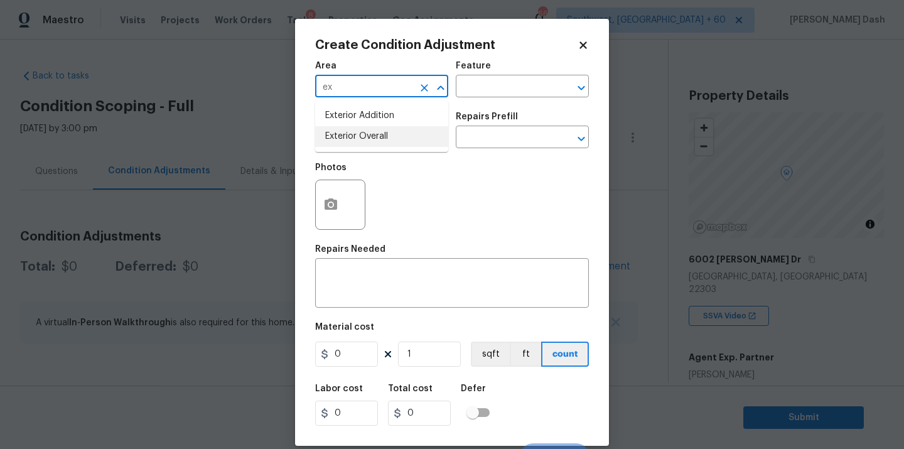
click at [362, 136] on li "Exterior Overall" at bounding box center [381, 136] width 133 height 21
type input "Exterior Overall"
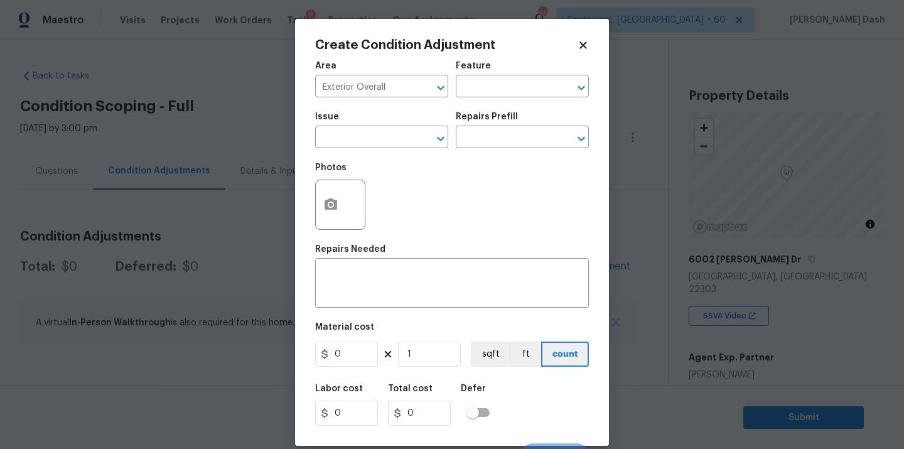
click at [460, 104] on div "Area Exterior Overall ​ Feature ​" at bounding box center [452, 79] width 274 height 51
click at [466, 87] on input "text" at bounding box center [505, 87] width 98 height 19
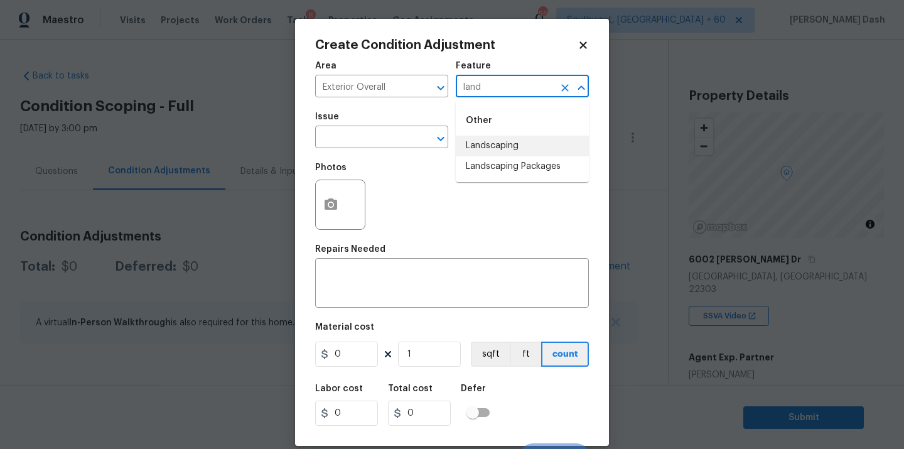
click at [478, 147] on li "Landscaping" at bounding box center [522, 146] width 133 height 21
type input "Landscaping"
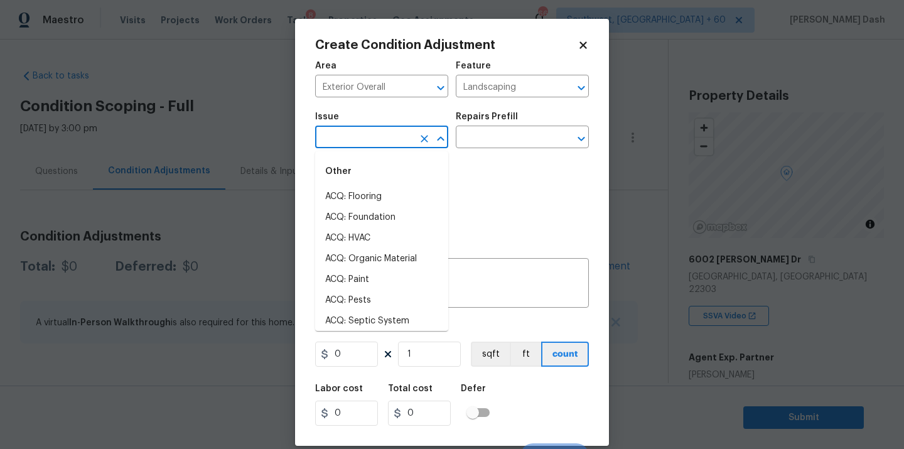
click at [387, 147] on input "text" at bounding box center [364, 138] width 98 height 19
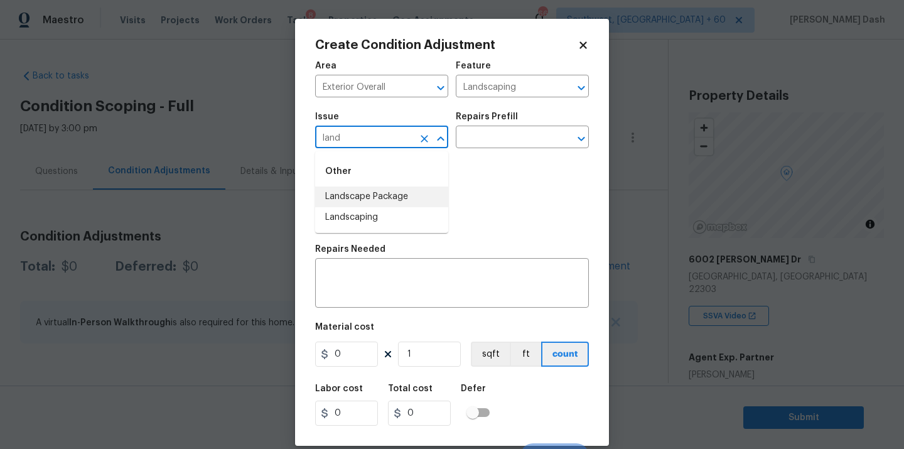
click at [374, 196] on li "Landscape Package" at bounding box center [381, 196] width 133 height 21
type input "Landscape Package"
click at [473, 144] on input "text" at bounding box center [505, 138] width 98 height 19
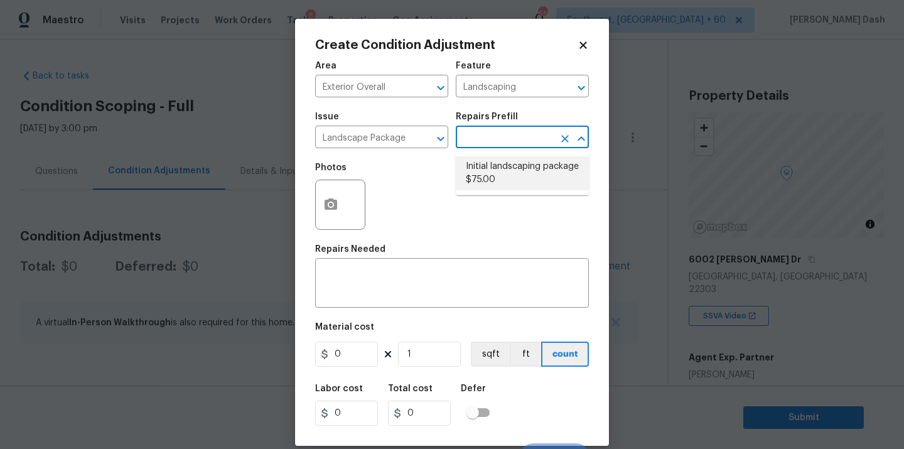
click at [486, 183] on li "Initial landscaping package $75.00" at bounding box center [522, 173] width 133 height 34
type input "Home Readiness Packages"
type textarea "Mowing of grass up to 6" in height. Mow, edge along driveways & sidewalks, trim…"
type input "75"
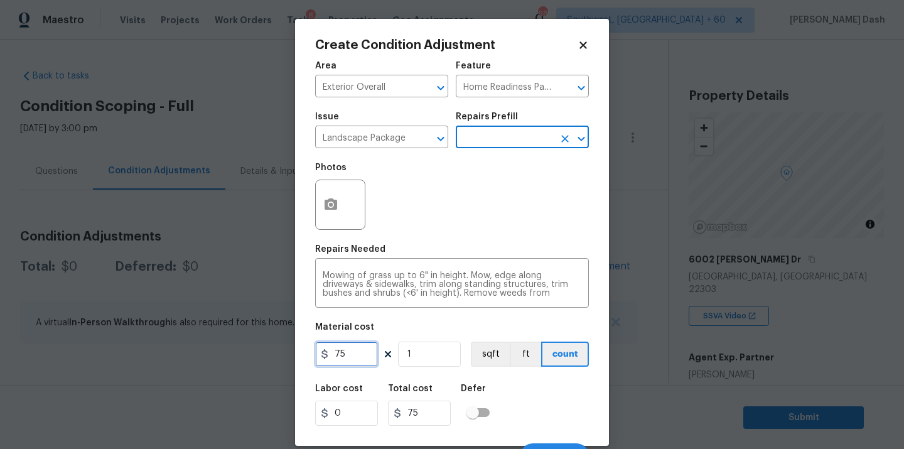
click at [354, 359] on input "75" at bounding box center [346, 353] width 63 height 25
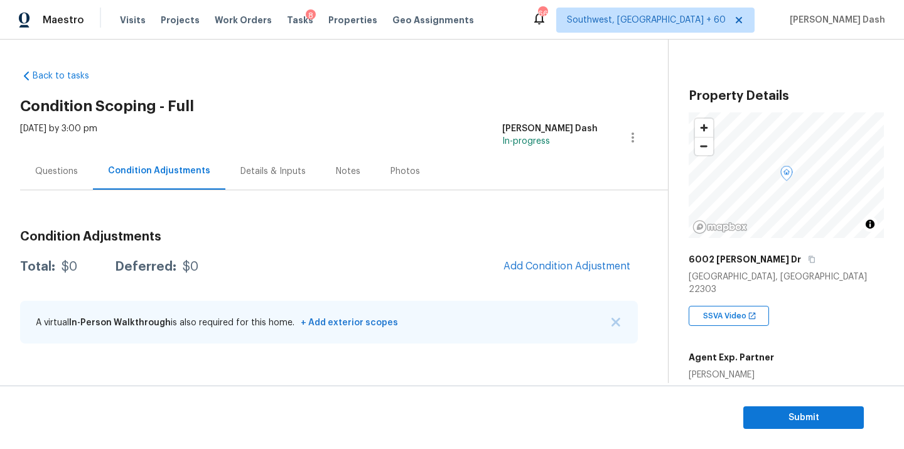
click at [811, 302] on body "Maestro Visits Projects Work Orders Tasks 8 Properties Geo Assignments 666 Sout…" at bounding box center [452, 224] width 904 height 449
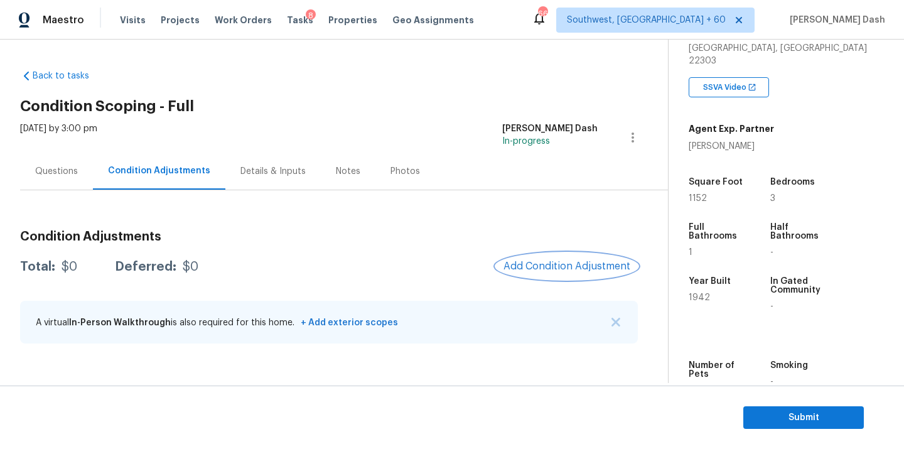
scroll to position [241, 0]
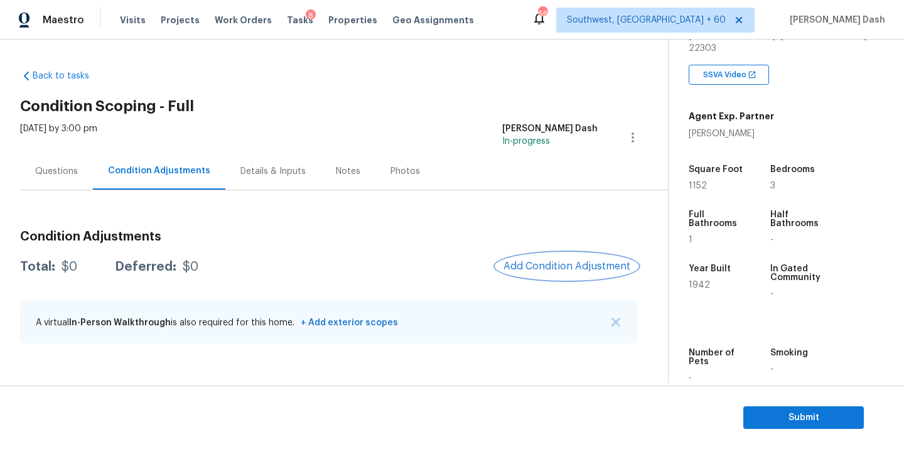
click at [552, 274] on button "Add Condition Adjustment" at bounding box center [567, 266] width 142 height 26
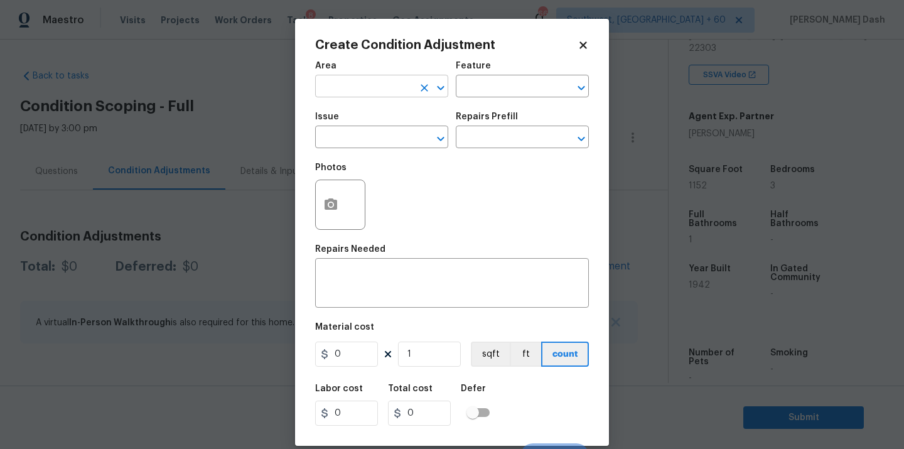
click at [407, 94] on input "text" at bounding box center [364, 87] width 98 height 19
click at [386, 128] on li "Exterior Overall" at bounding box center [381, 136] width 133 height 21
type input "Exterior Overall"
click at [479, 105] on div "Issue ​ Repairs Prefill ​" at bounding box center [452, 130] width 274 height 51
click at [479, 90] on input "text" at bounding box center [505, 87] width 98 height 19
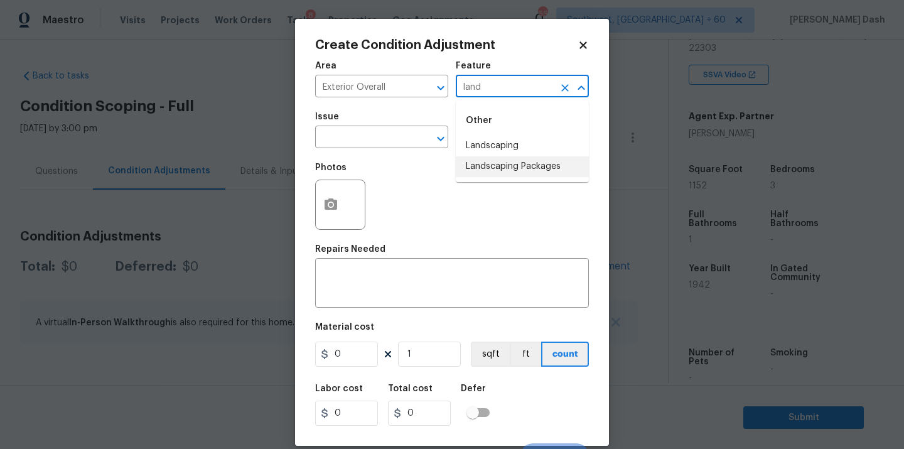
click at [479, 168] on li "Landscaping Packages" at bounding box center [522, 166] width 133 height 21
type input "Landscaping Packages"
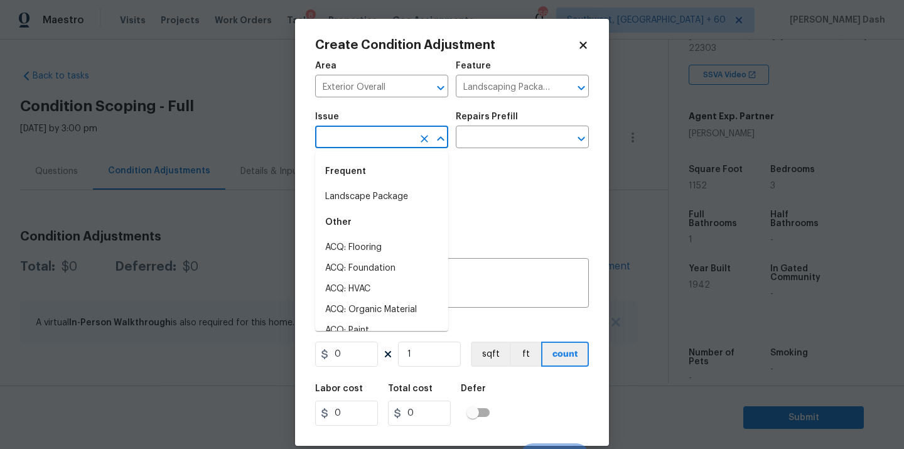
click at [397, 137] on input "text" at bounding box center [364, 138] width 98 height 19
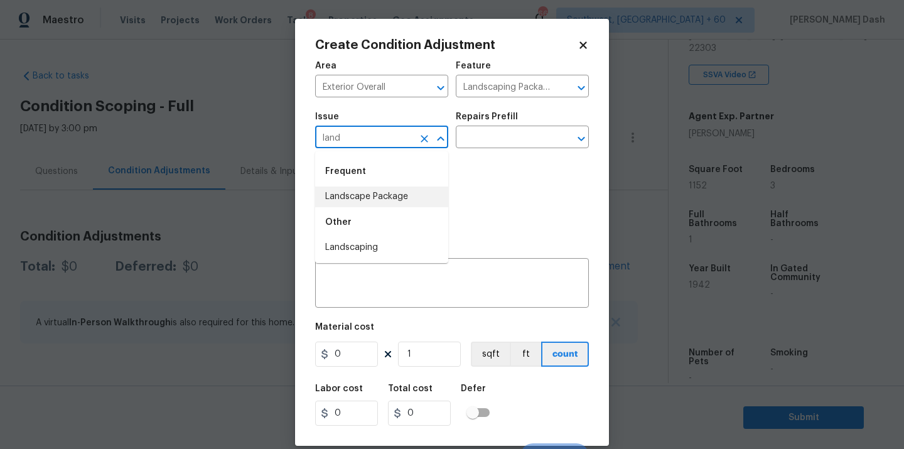
drag, startPoint x: 386, startPoint y: 197, endPoint x: 430, endPoint y: 163, distance: 55.5
click at [386, 197] on li "Landscape Package" at bounding box center [381, 196] width 133 height 21
type input "Landscape Package"
click at [486, 130] on input "text" at bounding box center [505, 138] width 98 height 19
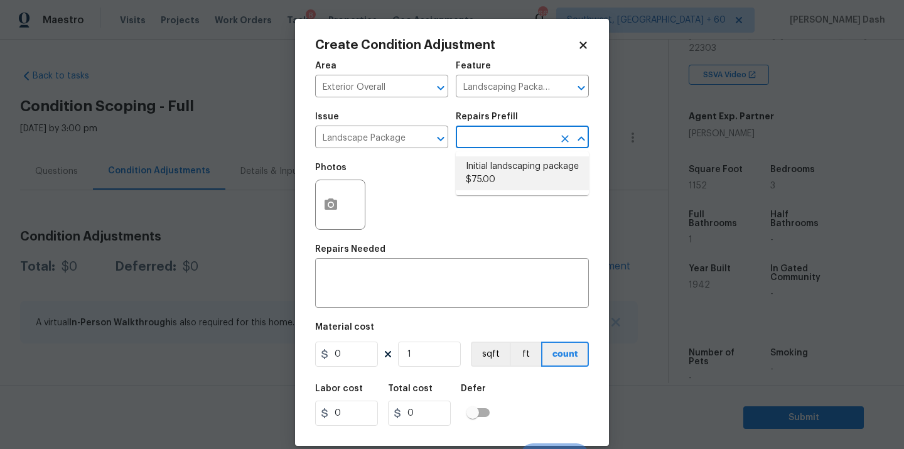
click at [490, 175] on li "Initial landscaping package $75.00" at bounding box center [522, 173] width 133 height 34
type input "Home Readiness Packages"
type textarea "Mowing of grass up to 6" in height. Mow, edge along driveways & sidewalks, trim…"
type input "75"
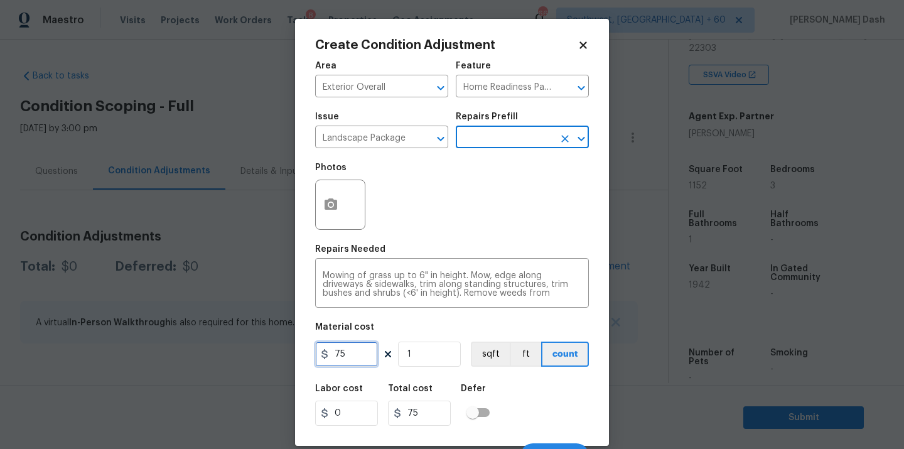
click at [355, 350] on input "75" at bounding box center [346, 353] width 63 height 25
type input "2000"
click at [543, 415] on div "Labor cost 0 Total cost 2000 Defer" at bounding box center [452, 405] width 274 height 56
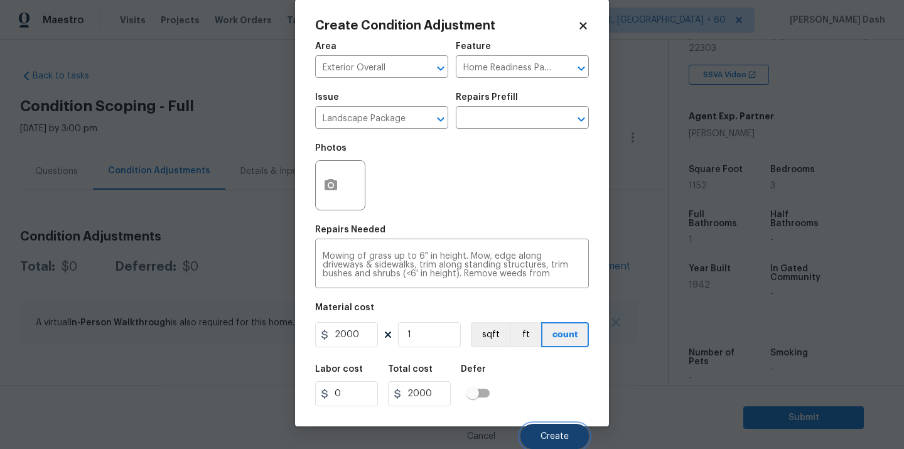
click at [557, 432] on span "Create" at bounding box center [554, 436] width 28 height 9
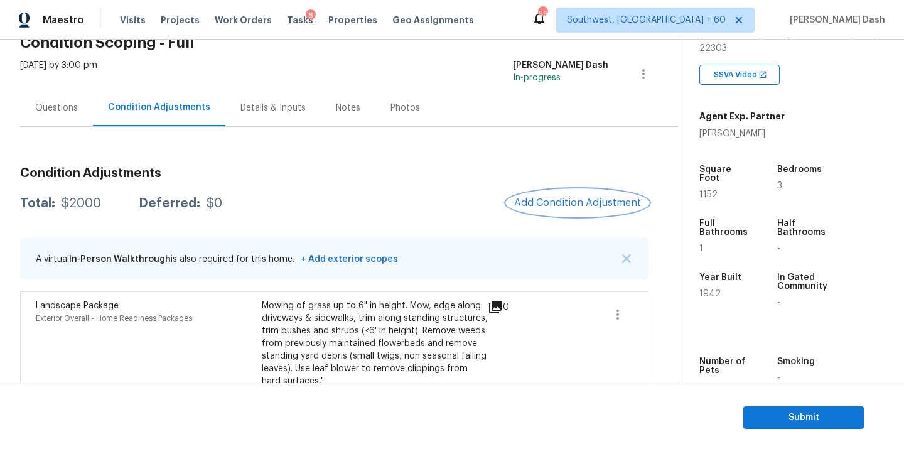
scroll to position [92, 0]
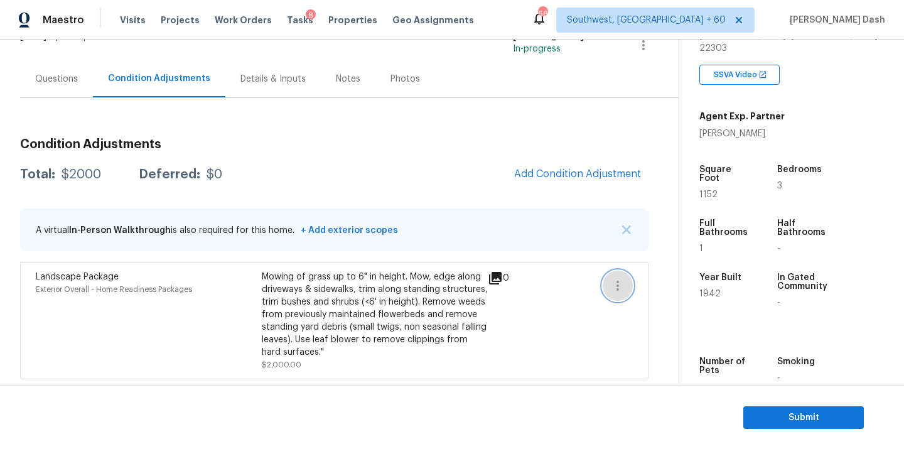
click at [631, 289] on button "button" at bounding box center [617, 285] width 30 height 30
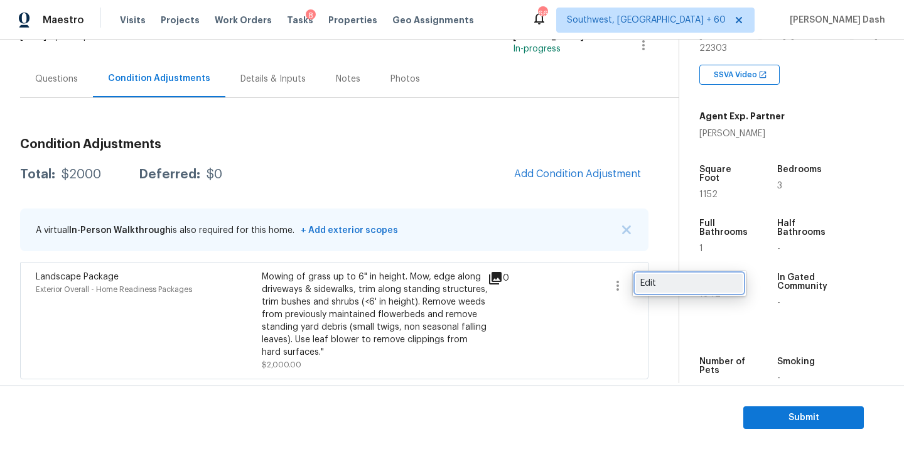
click at [669, 287] on div "Edit" at bounding box center [689, 283] width 98 height 13
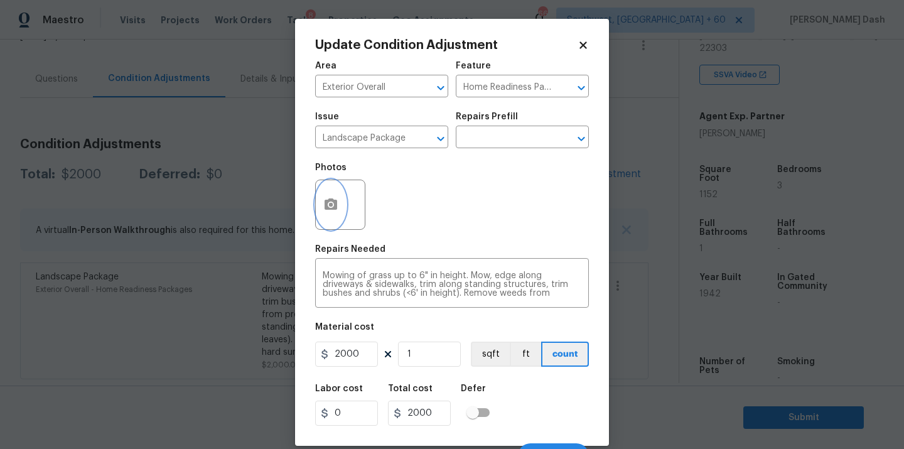
click at [331, 205] on circle "button" at bounding box center [331, 205] width 4 height 4
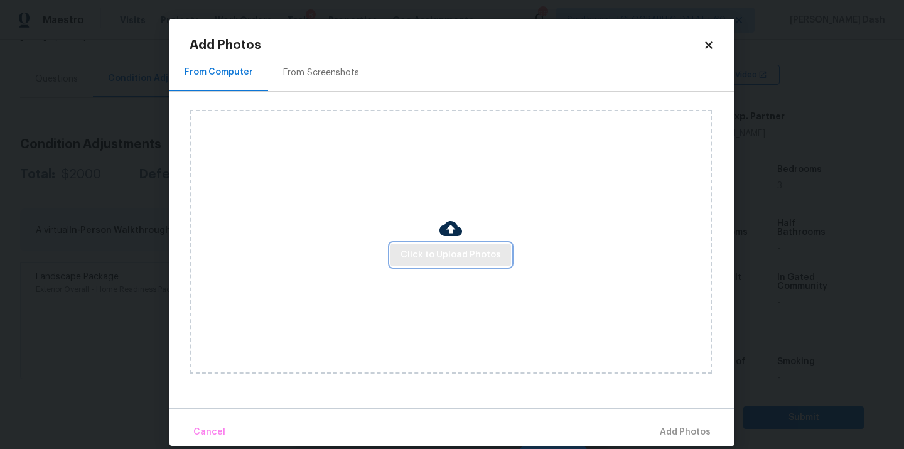
click at [420, 251] on span "Click to Upload Photos" at bounding box center [450, 255] width 100 height 16
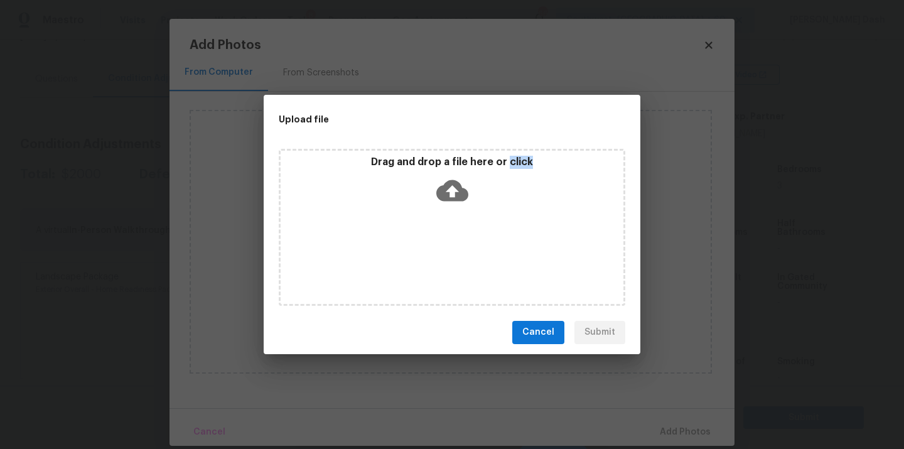
click at [420, 251] on div "Drag and drop a file here or click" at bounding box center [452, 227] width 346 height 157
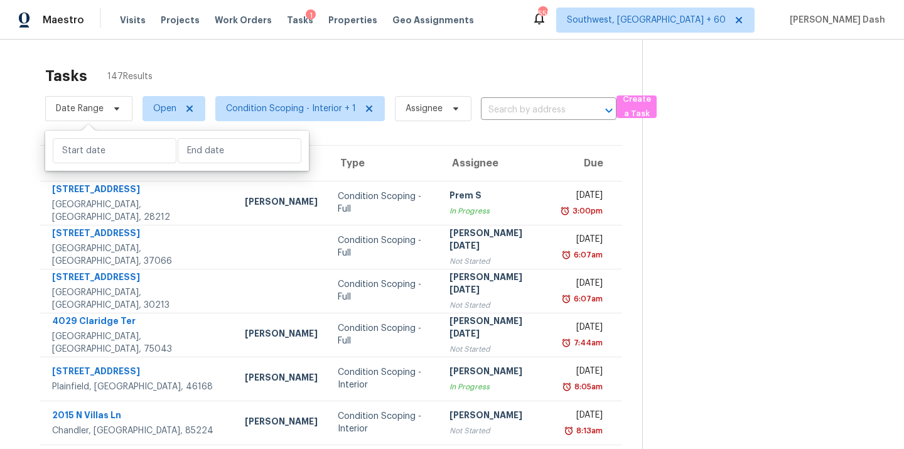
click at [289, 75] on div "Tasks 147 Results" at bounding box center [343, 76] width 597 height 33
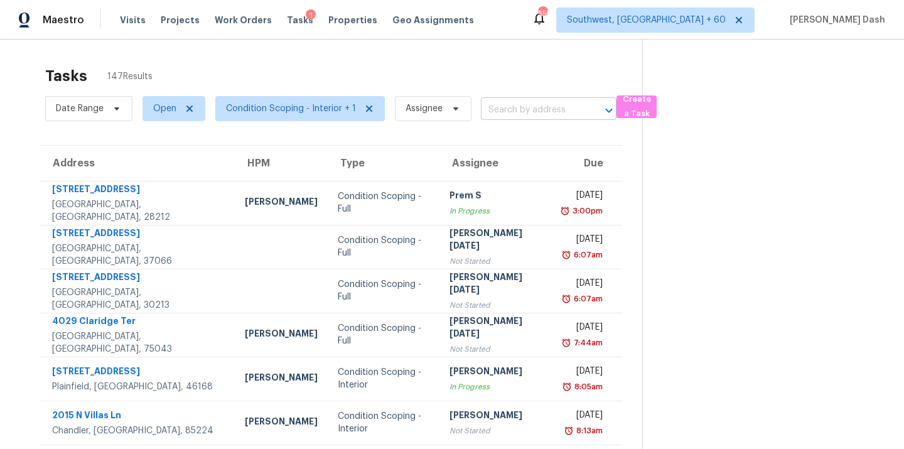
click at [520, 118] on input "text" at bounding box center [531, 109] width 100 height 19
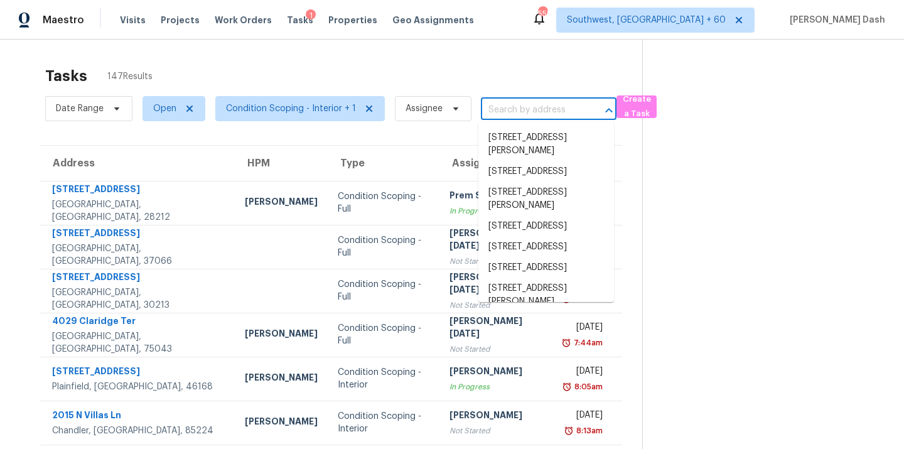
paste input "3751 Northpoint Dr Marietta, GA, 30062"
type input "3751 Northpoint Dr Marietta, GA, 30062"
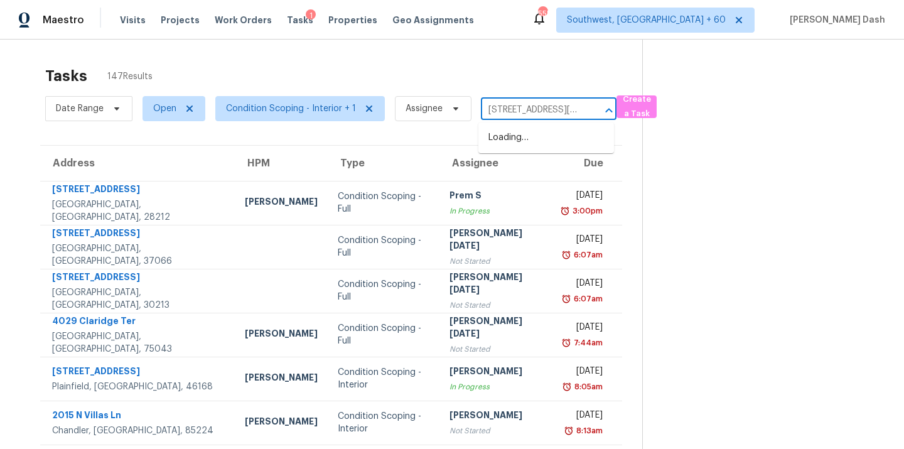
scroll to position [0, 70]
click at [527, 139] on li "3751 Northpoint Dr, Marietta, GA 30062" at bounding box center [546, 137] width 136 height 21
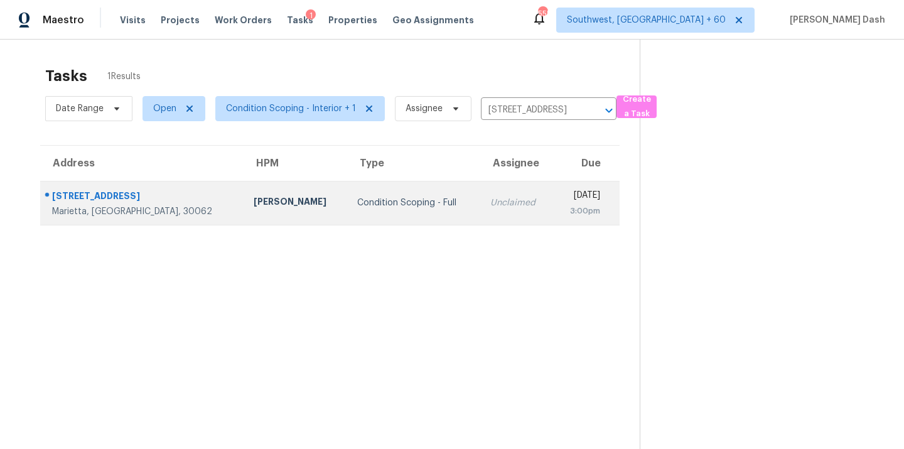
click at [392, 199] on div "Condition Scoping - Full" at bounding box center [413, 202] width 113 height 13
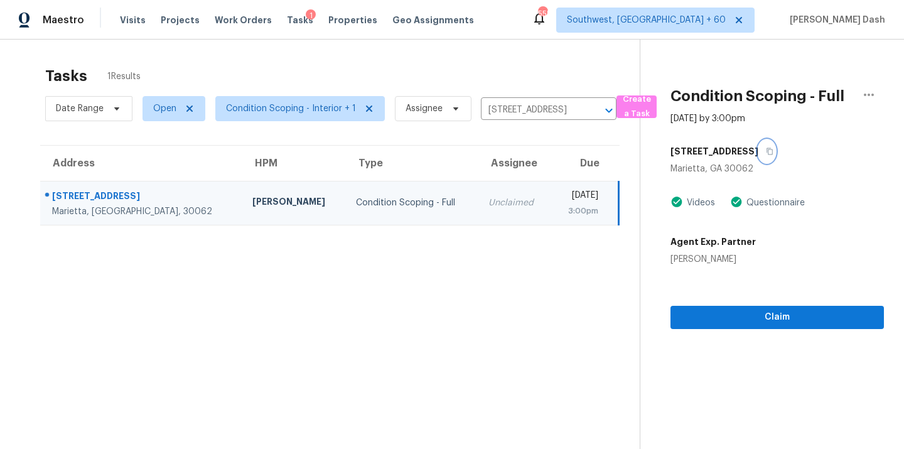
click at [766, 154] on icon "button" at bounding box center [769, 151] width 6 height 7
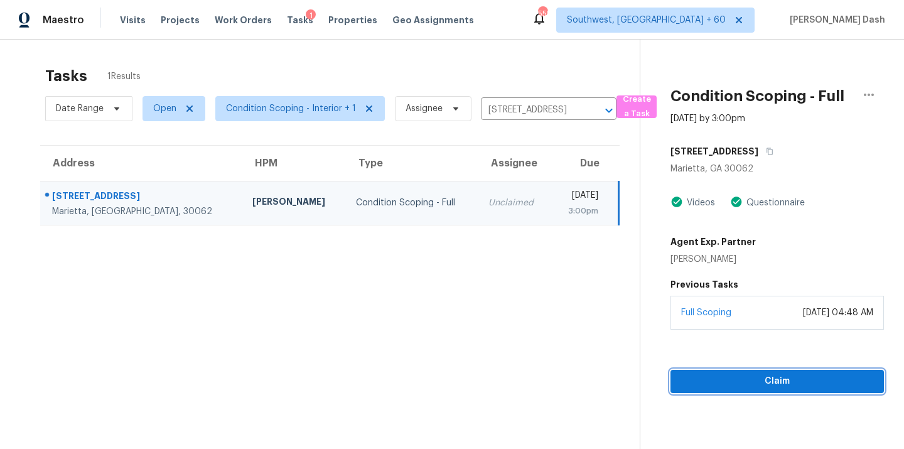
click at [759, 385] on span "Claim" at bounding box center [776, 381] width 193 height 16
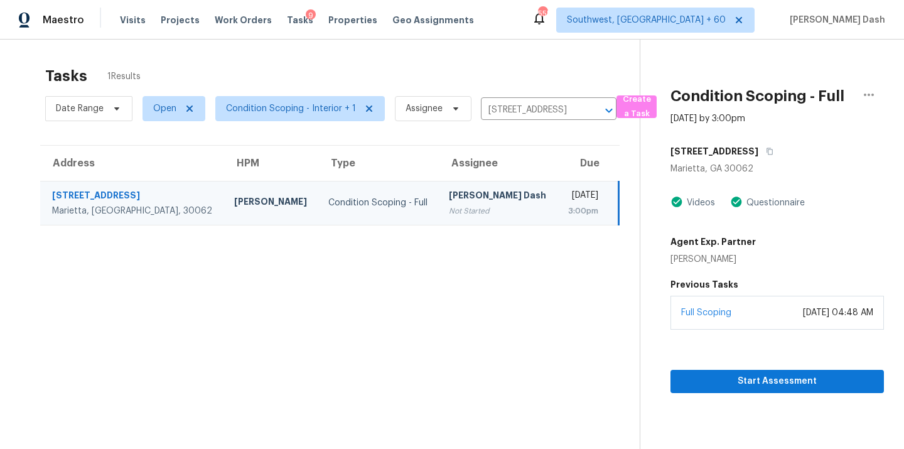
click at [449, 205] on div "Not Started" at bounding box center [498, 211] width 99 height 13
click at [767, 146] on div "3751 Northpoint Dr" at bounding box center [776, 151] width 213 height 23
click at [766, 151] on icon "button" at bounding box center [770, 151] width 8 height 8
click at [533, 111] on input "3751 Northpoint Dr, Marietta, GA 30062" at bounding box center [531, 109] width 100 height 19
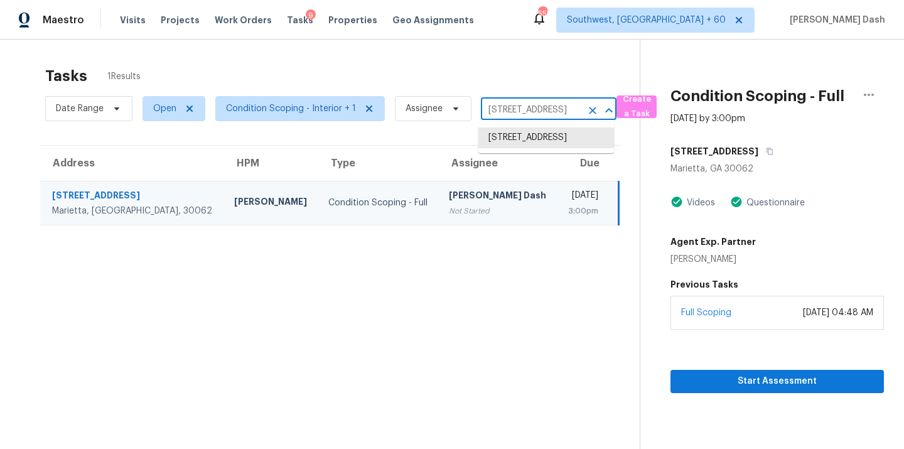
paste input "1910 24th Ave N Minneapolis, MN, 55411"
type input "1"
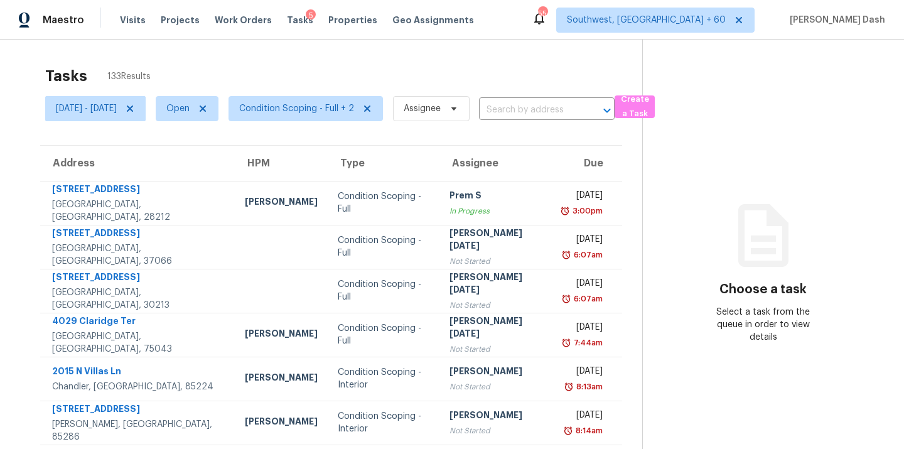
scroll to position [8, 0]
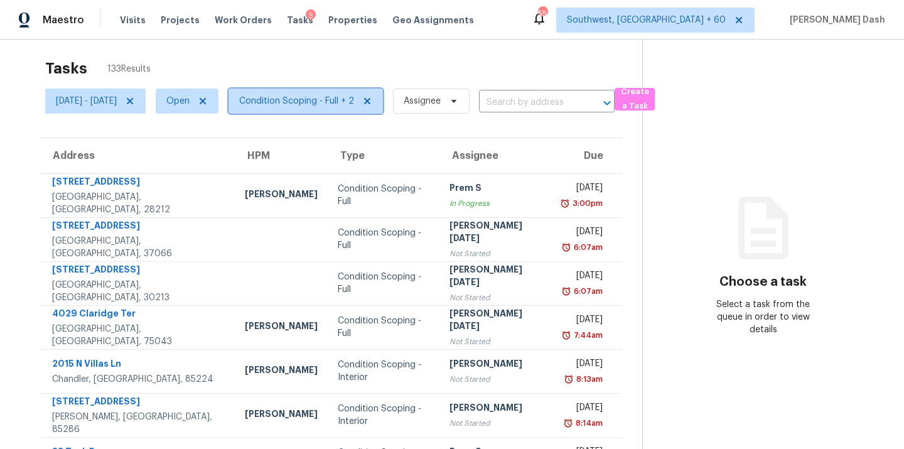
click at [331, 102] on span "Condition Scoping - Full + 2" at bounding box center [296, 101] width 115 height 13
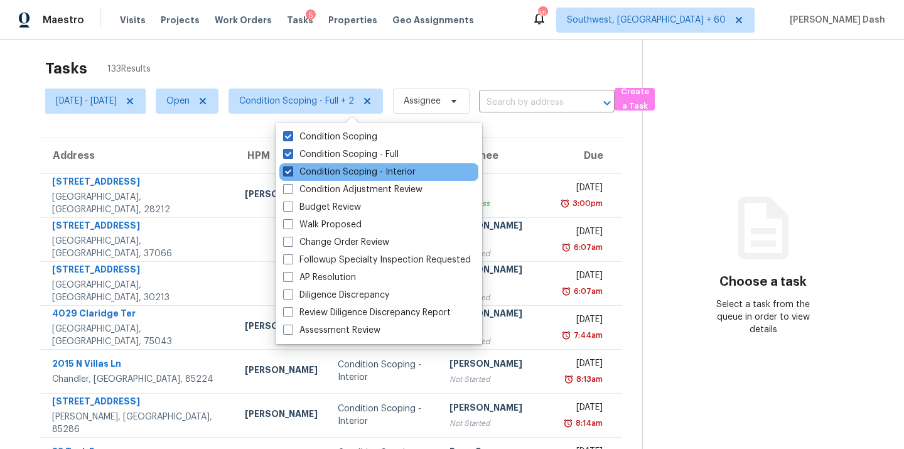
click at [333, 170] on label "Condition Scoping - Interior" at bounding box center [349, 172] width 132 height 13
click at [291, 170] on input "Condition Scoping - Interior" at bounding box center [287, 170] width 8 height 8
checkbox input "false"
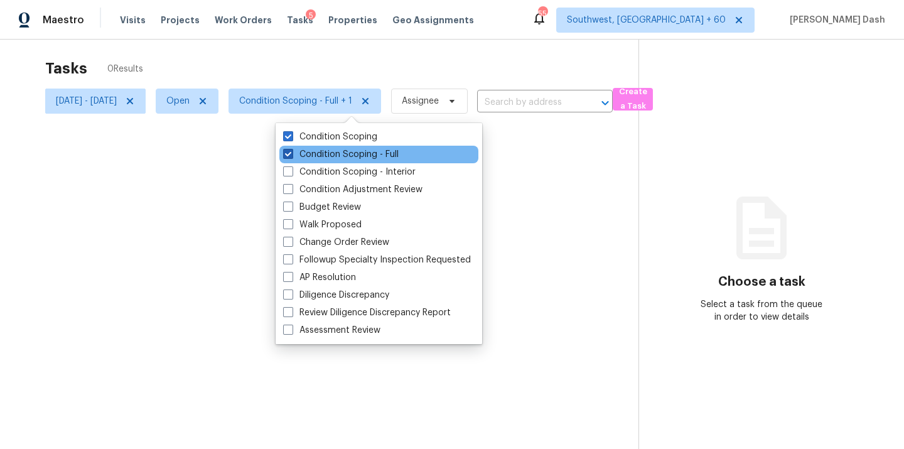
click at [336, 155] on label "Condition Scoping - Full" at bounding box center [340, 154] width 115 height 13
click at [291, 155] on input "Condition Scoping - Full" at bounding box center [287, 152] width 8 height 8
checkbox input "false"
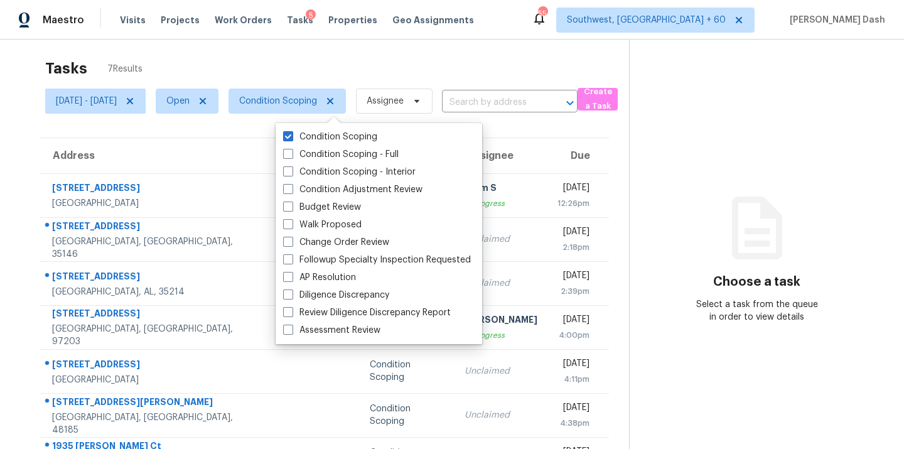
click at [203, 53] on div "Tasks 7 Results" at bounding box center [337, 68] width 584 height 33
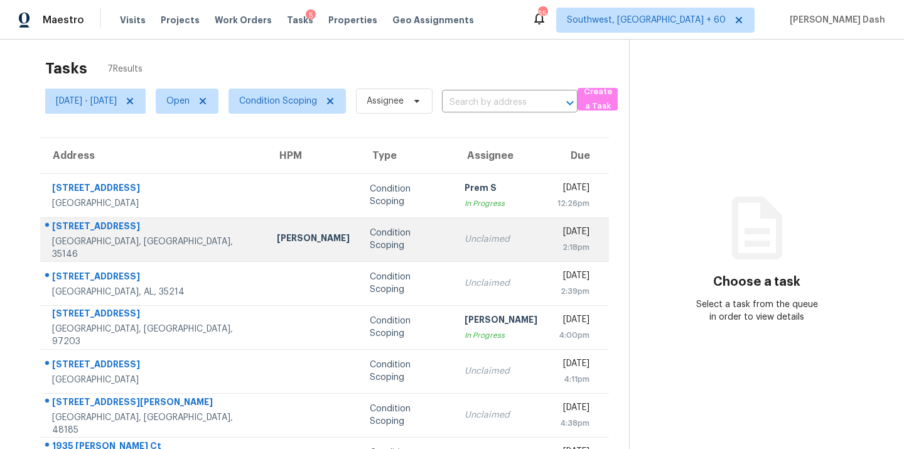
scroll to position [50, 0]
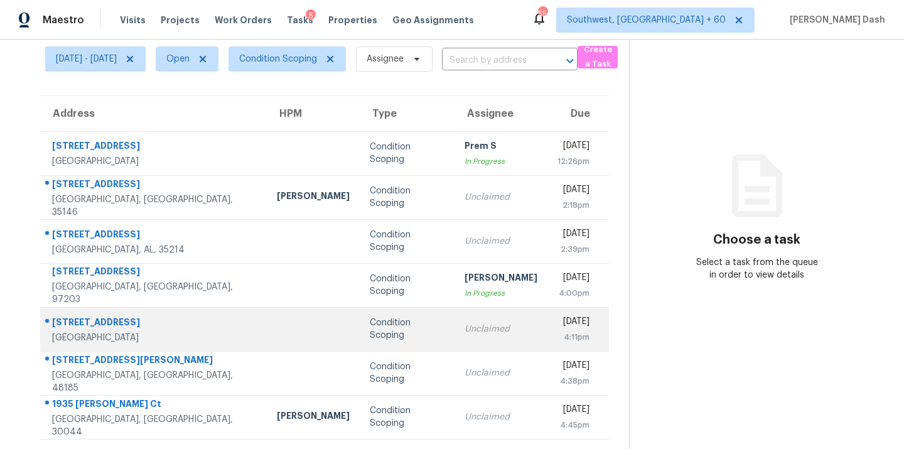
click at [388, 326] on div "Condition Scoping" at bounding box center [407, 328] width 75 height 25
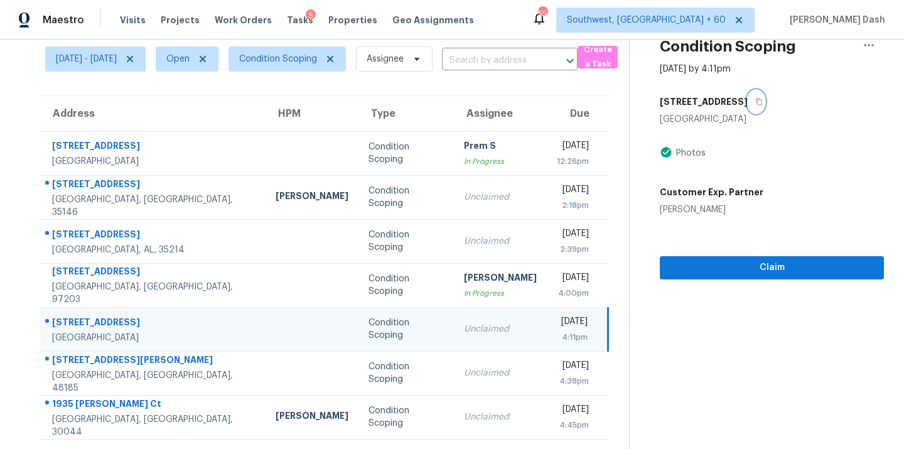
click at [761, 100] on icon "button" at bounding box center [759, 102] width 8 height 8
click at [774, 275] on button "Claim" at bounding box center [772, 267] width 224 height 23
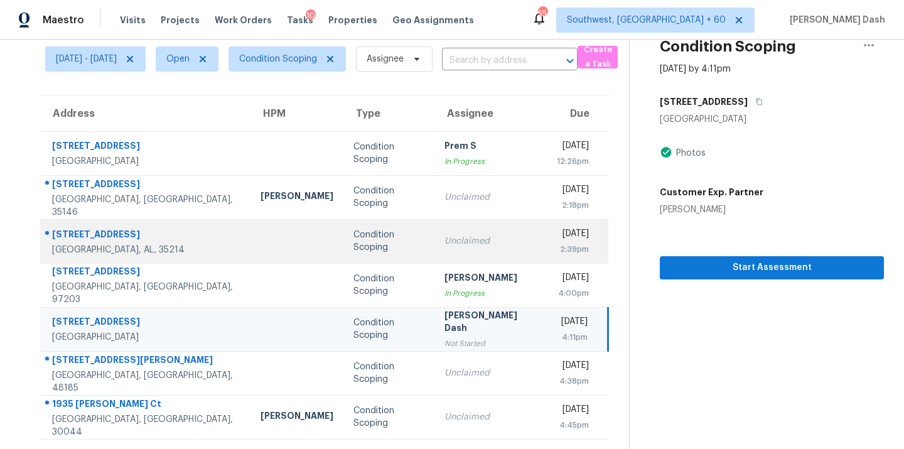
click at [353, 245] on div "Condition Scoping" at bounding box center [388, 240] width 70 height 25
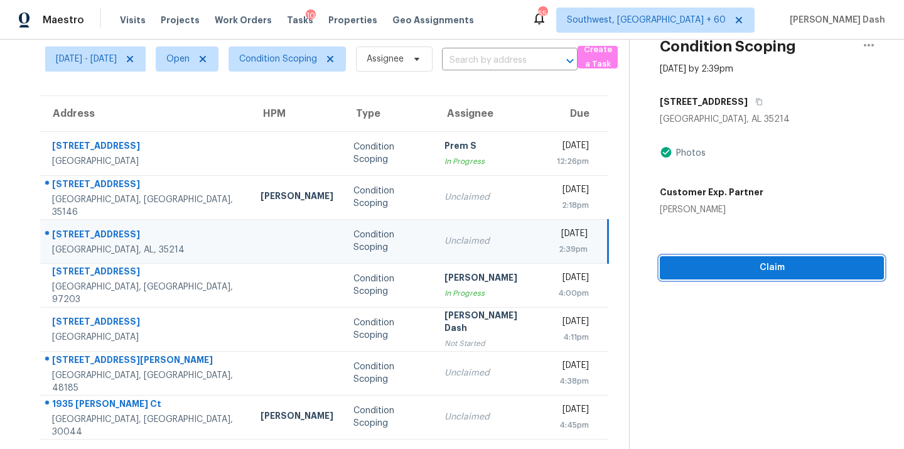
click at [755, 264] on span "Claim" at bounding box center [772, 268] width 204 height 16
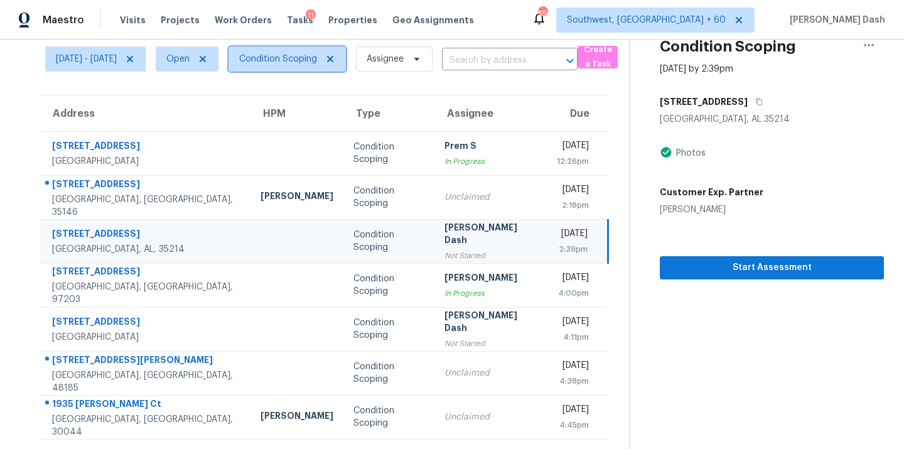
click at [311, 64] on span "Condition Scoping" at bounding box center [278, 59] width 78 height 13
click at [234, 82] on section "Tasks 7 Results Mon, Sep 29 - Tue, Sep 30 Open Condition Scoping Assignee ​ Cre…" at bounding box center [324, 229] width 609 height 439
click at [174, 241] on td "616 Old Pine Rd Birmingham, AL, 35214" at bounding box center [145, 241] width 210 height 44
click at [756, 104] on icon "button" at bounding box center [759, 102] width 6 height 7
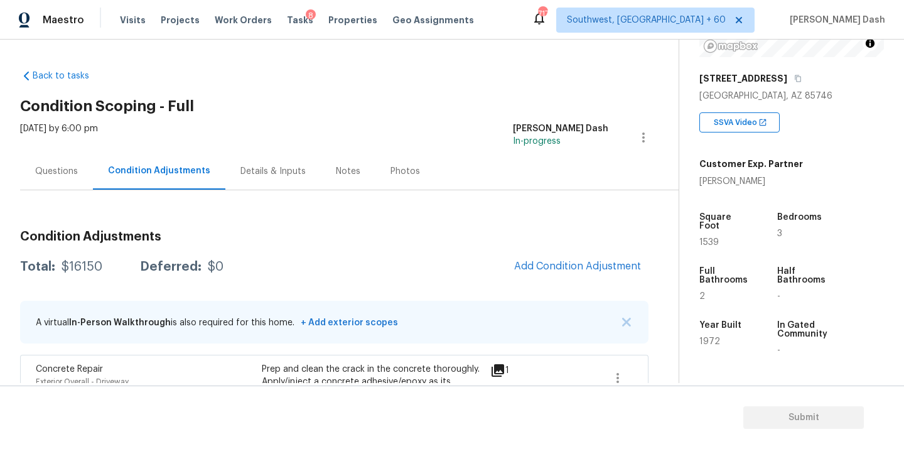
scroll to position [186, 0]
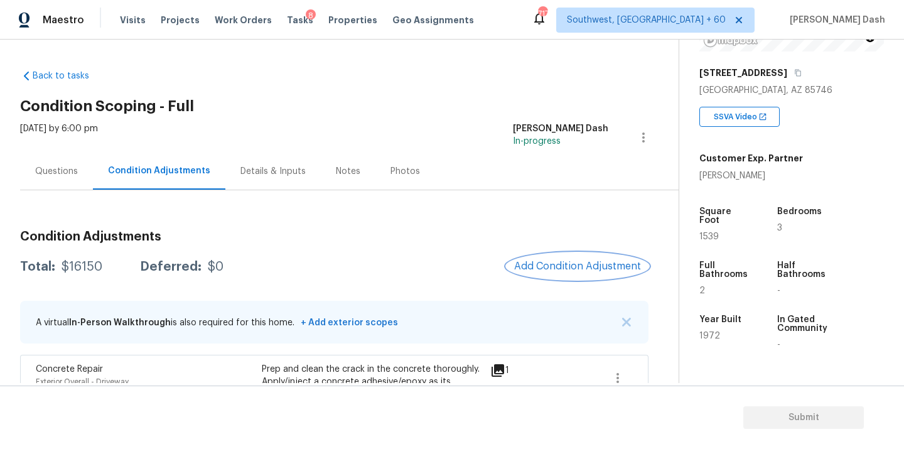
click at [589, 265] on span "Add Condition Adjustment" at bounding box center [577, 265] width 127 height 11
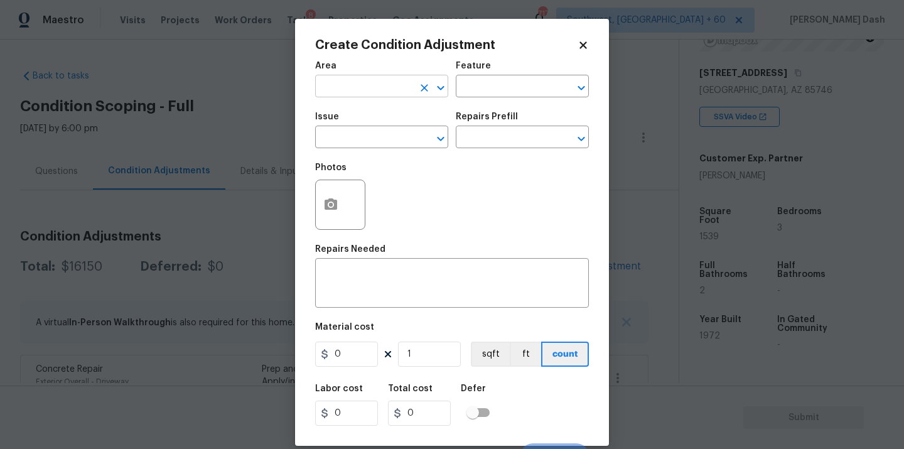
click at [378, 82] on input "text" at bounding box center [364, 87] width 98 height 19
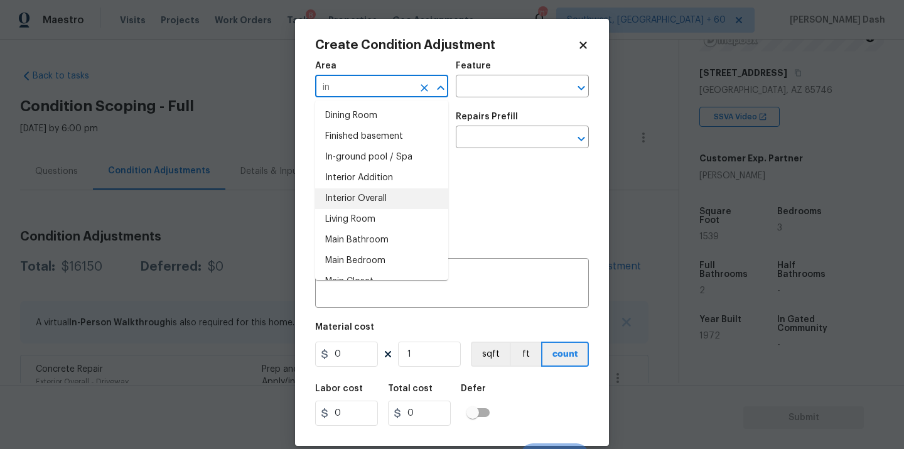
click at [373, 194] on li "Interior Overall" at bounding box center [381, 198] width 133 height 21
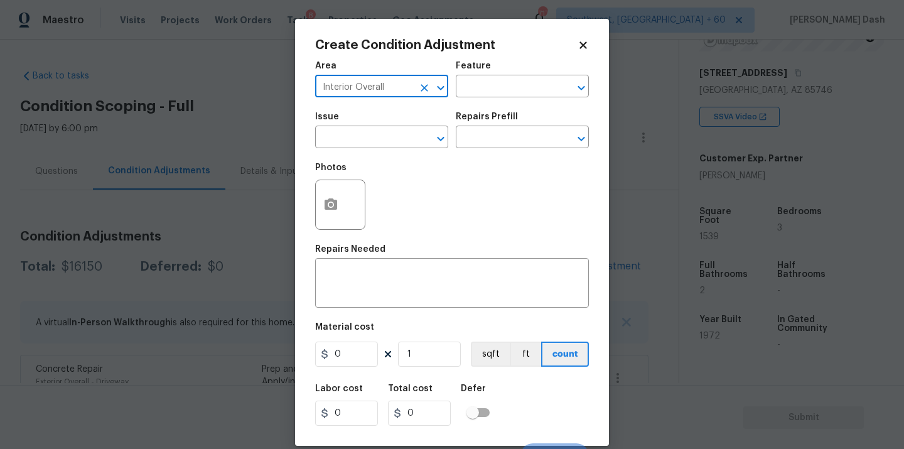
type input "Interior Overall"
click at [320, 188] on button "button" at bounding box center [331, 204] width 30 height 49
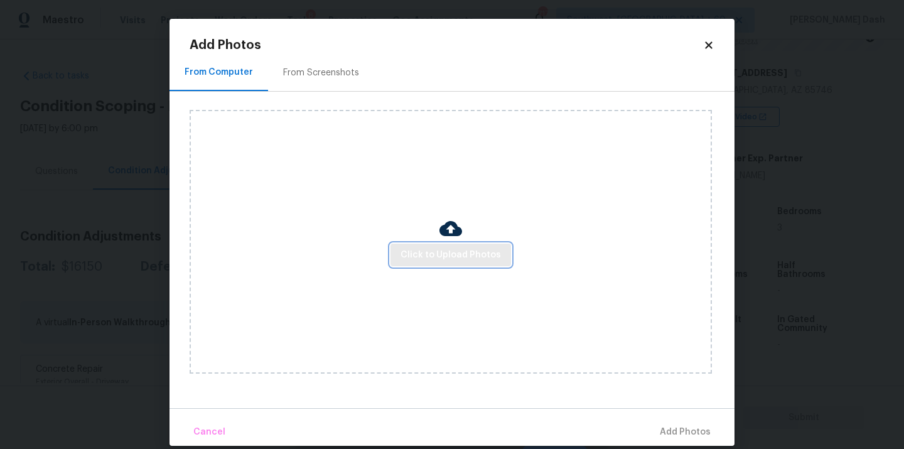
click at [411, 245] on button "Click to Upload Photos" at bounding box center [450, 254] width 120 height 23
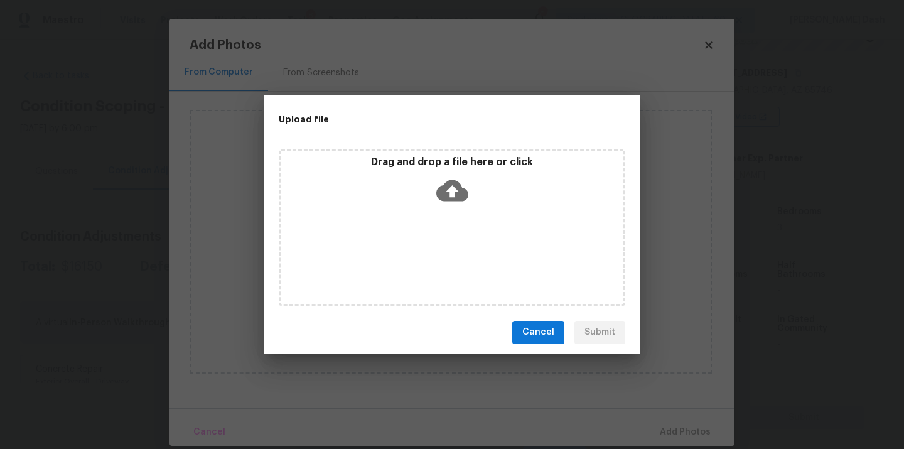
click at [411, 245] on div "Drag and drop a file here or click" at bounding box center [452, 227] width 346 height 157
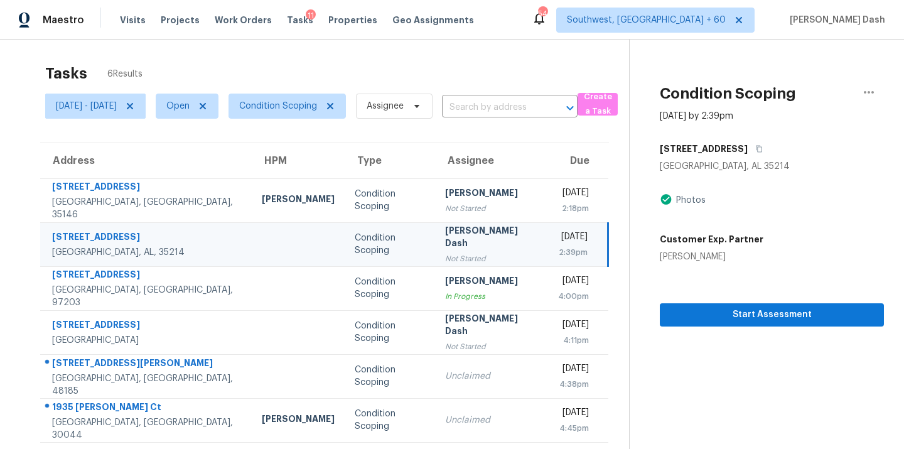
scroll to position [2, 0]
click at [311, 78] on div "Tasks 6 Results" at bounding box center [337, 74] width 584 height 33
click at [311, 104] on span "Condition Scoping" at bounding box center [278, 106] width 78 height 13
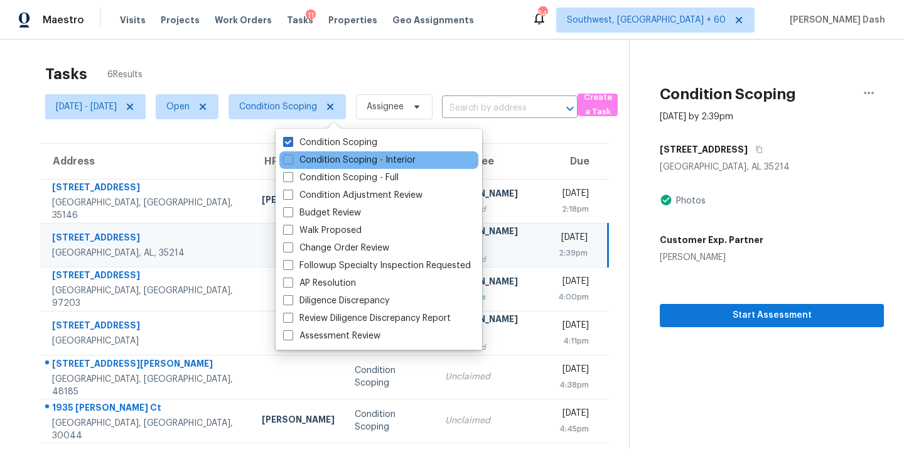
click at [326, 153] on div "Condition Scoping - Interior" at bounding box center [378, 160] width 199 height 18
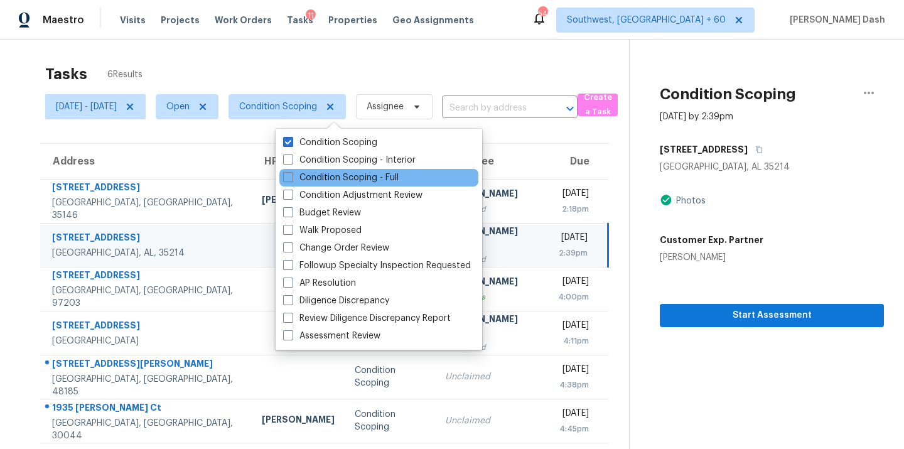
click at [329, 184] on div "Condition Scoping - Full" at bounding box center [378, 178] width 199 height 18
click at [330, 169] on div "Condition Scoping - Full" at bounding box center [378, 178] width 199 height 18
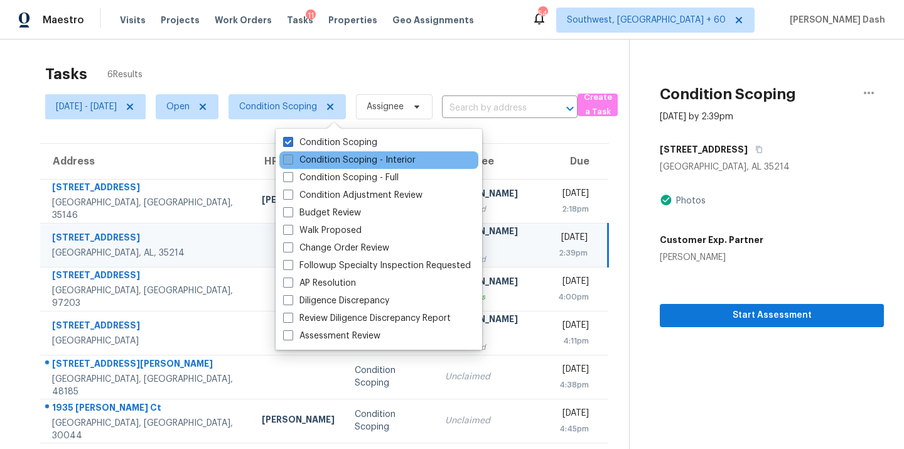
click at [330, 156] on label "Condition Scoping - Interior" at bounding box center [349, 160] width 132 height 13
click at [291, 156] on input "Condition Scoping - Interior" at bounding box center [287, 158] width 8 height 8
checkbox input "true"
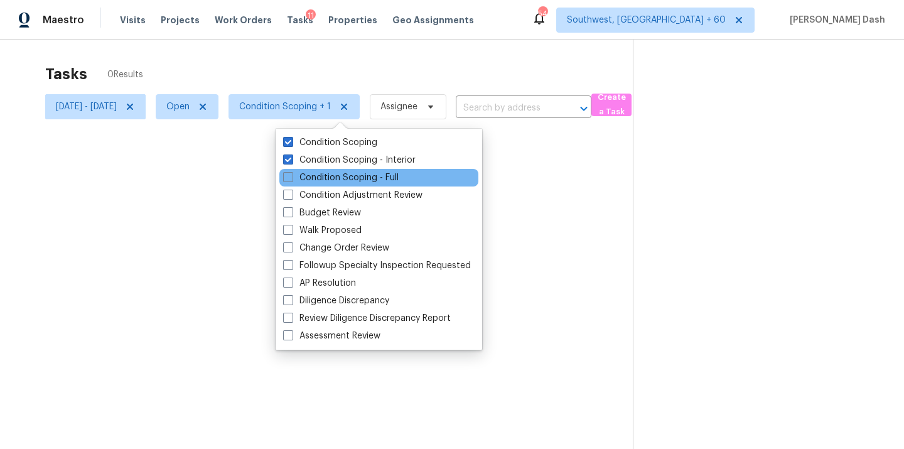
click at [329, 184] on div "Condition Scoping - Full" at bounding box center [378, 178] width 199 height 18
click at [329, 179] on label "Condition Scoping - Full" at bounding box center [340, 177] width 115 height 13
click at [291, 179] on input "Condition Scoping - Full" at bounding box center [287, 175] width 8 height 8
checkbox input "true"
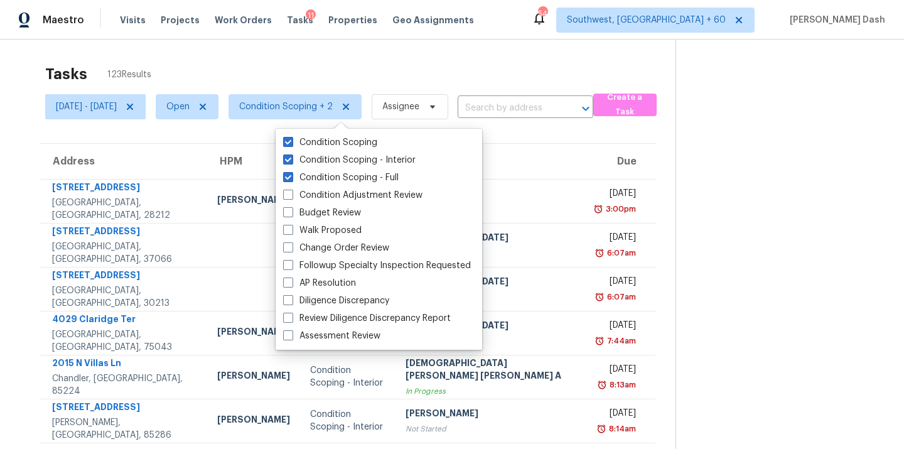
click at [279, 73] on div "Tasks 123 Results" at bounding box center [360, 74] width 630 height 33
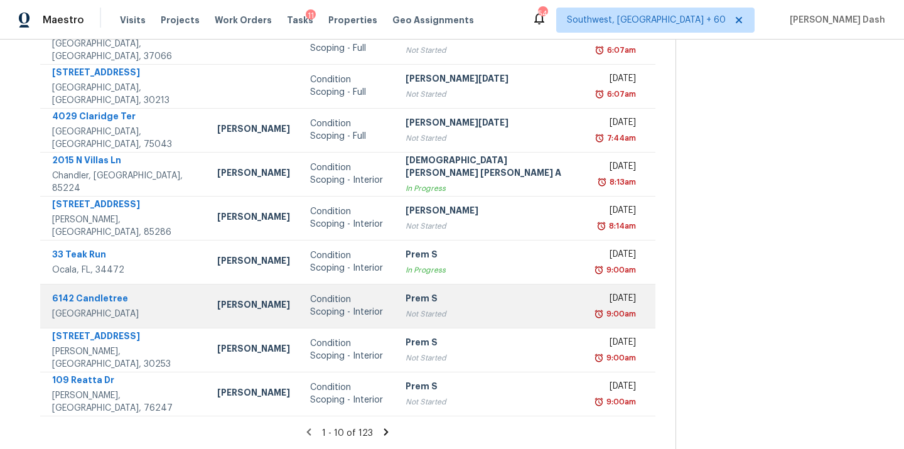
scroll to position [204, 0]
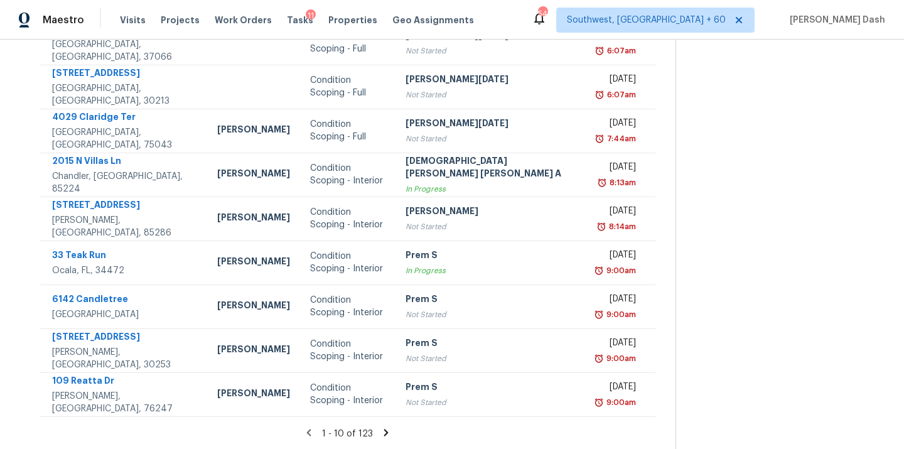
click at [371, 425] on section "Tasks 123 Results Mon, Sep 29 - Tue, Sep 30 Open Condition Scoping + 2 Assignee…" at bounding box center [347, 153] width 655 height 594
click at [380, 427] on icon at bounding box center [385, 432] width 11 height 11
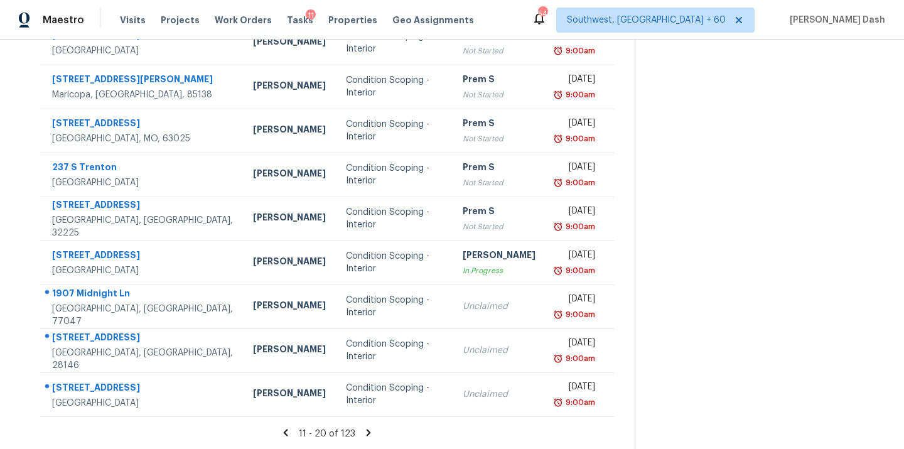
click at [371, 431] on icon at bounding box center [368, 432] width 4 height 7
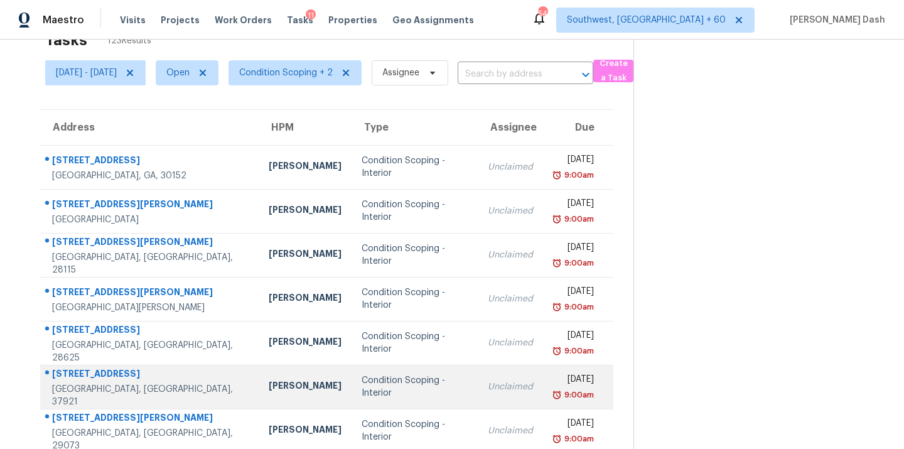
scroll to position [0, 0]
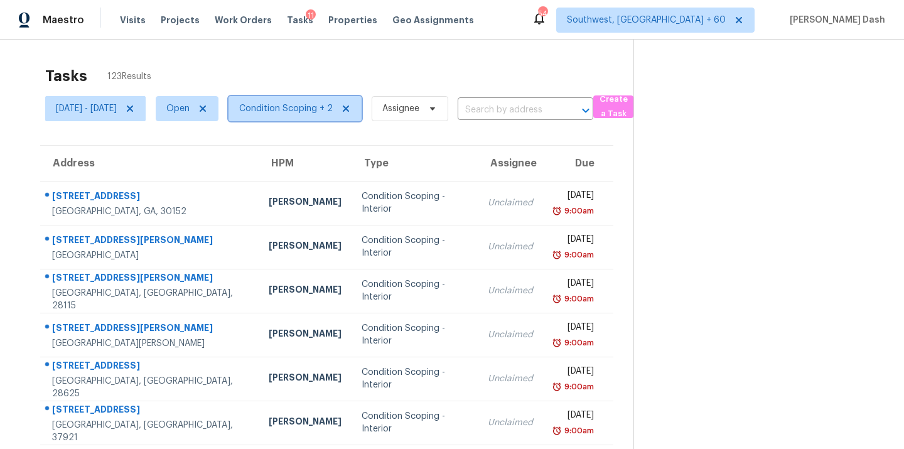
click at [333, 106] on span "Condition Scoping + 2" at bounding box center [285, 108] width 93 height 13
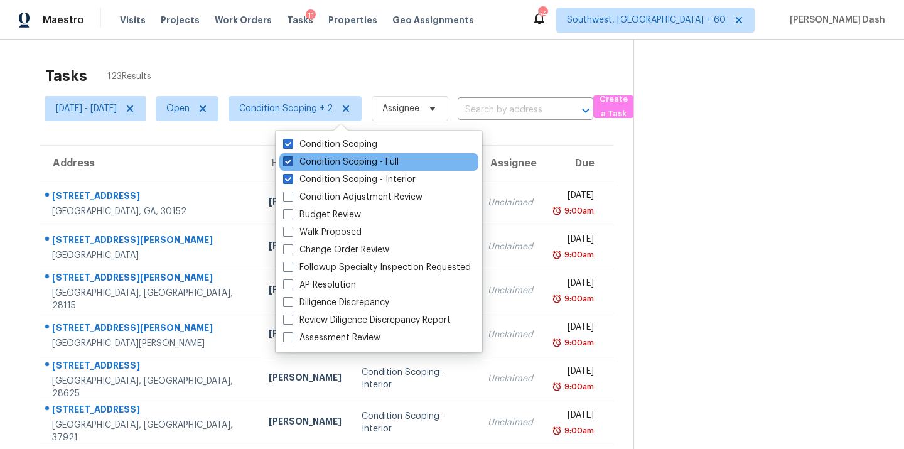
click at [336, 160] on label "Condition Scoping - Full" at bounding box center [340, 162] width 115 height 13
click at [291, 160] on input "Condition Scoping - Full" at bounding box center [287, 160] width 8 height 8
checkbox input "false"
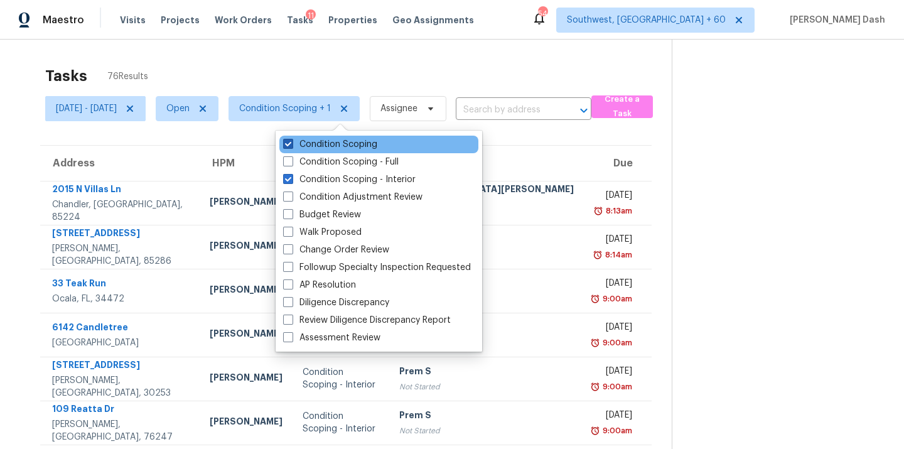
click at [339, 141] on label "Condition Scoping" at bounding box center [330, 144] width 94 height 13
click at [291, 141] on input "Condition Scoping" at bounding box center [287, 142] width 8 height 8
checkbox input "false"
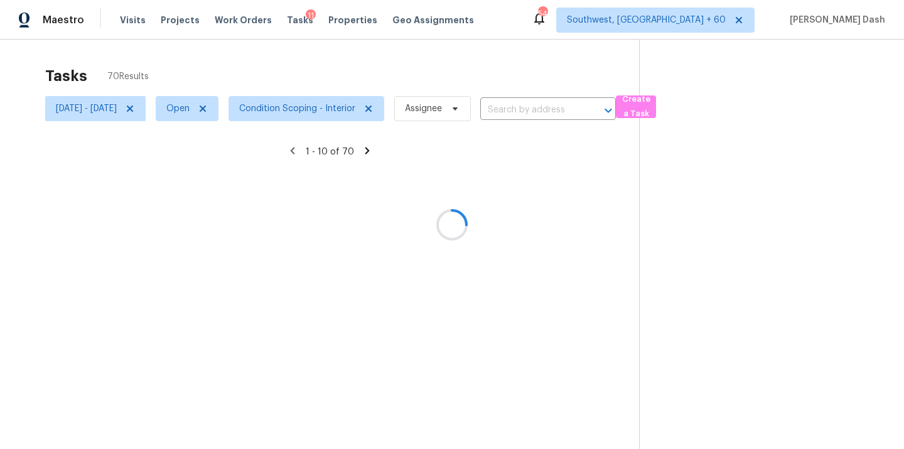
click at [326, 65] on div at bounding box center [452, 224] width 904 height 449
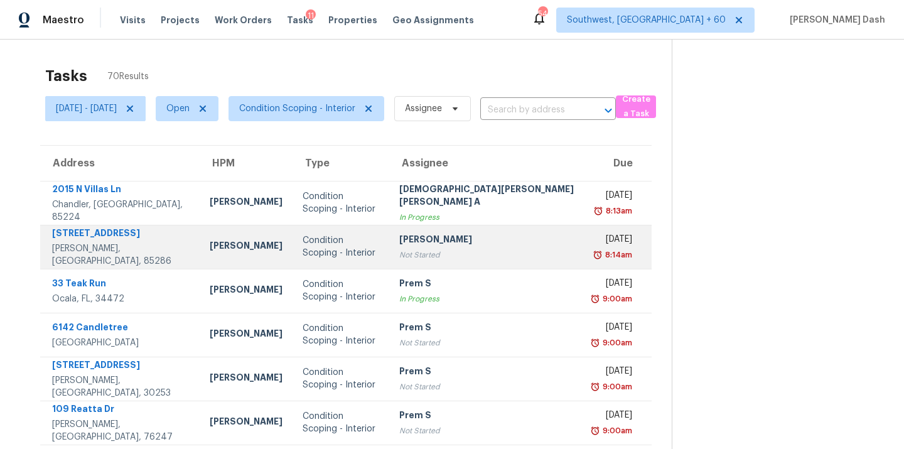
scroll to position [205, 0]
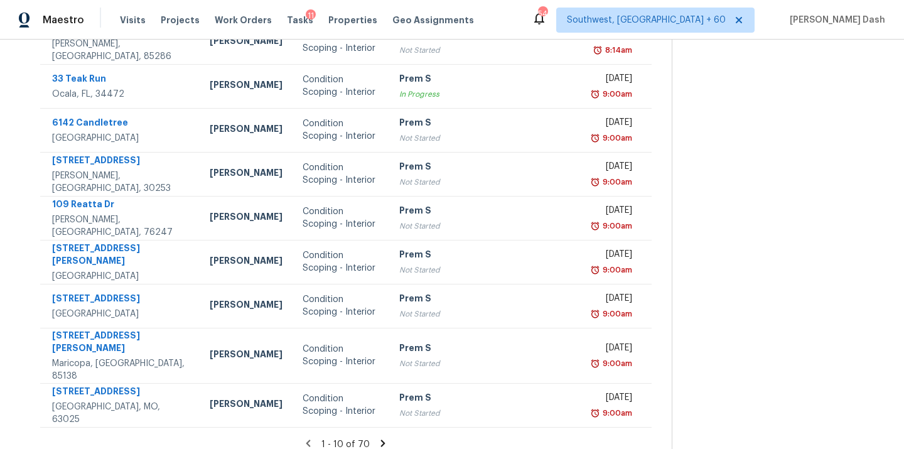
click at [377, 437] on icon at bounding box center [382, 442] width 11 height 11
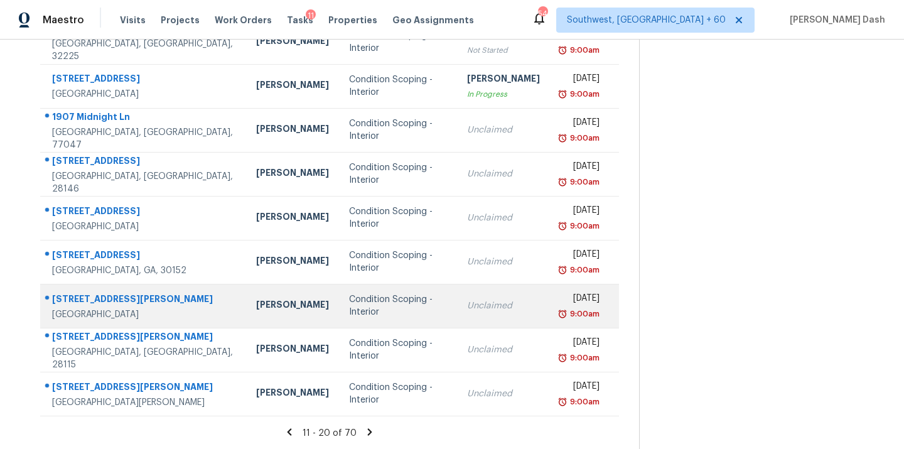
click at [349, 309] on div "Condition Scoping - Interior" at bounding box center [398, 305] width 99 height 25
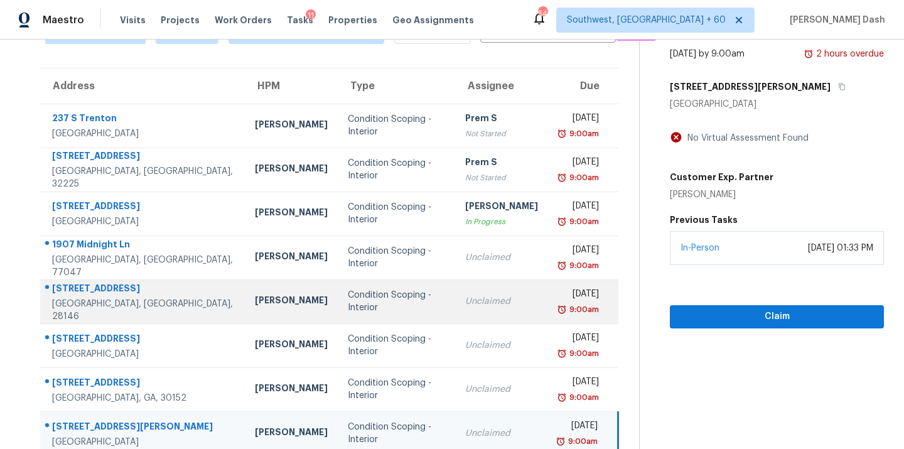
scroll to position [0, 0]
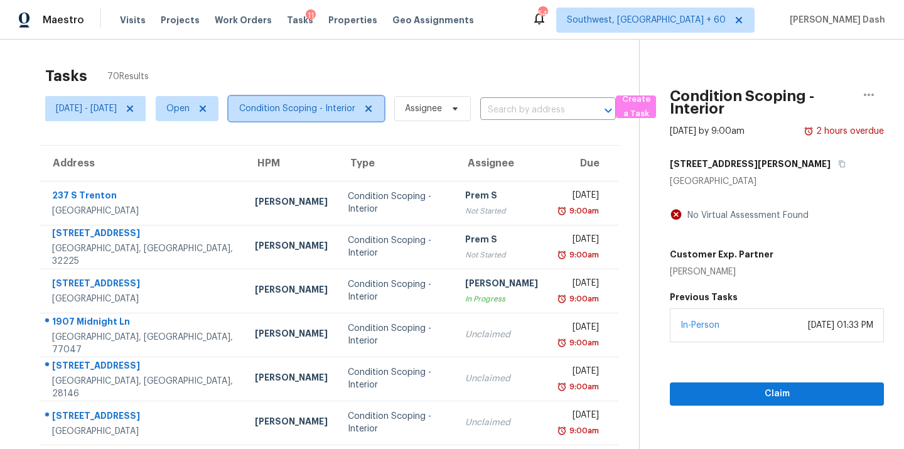
click at [354, 101] on span "Condition Scoping - Interior" at bounding box center [306, 108] width 156 height 25
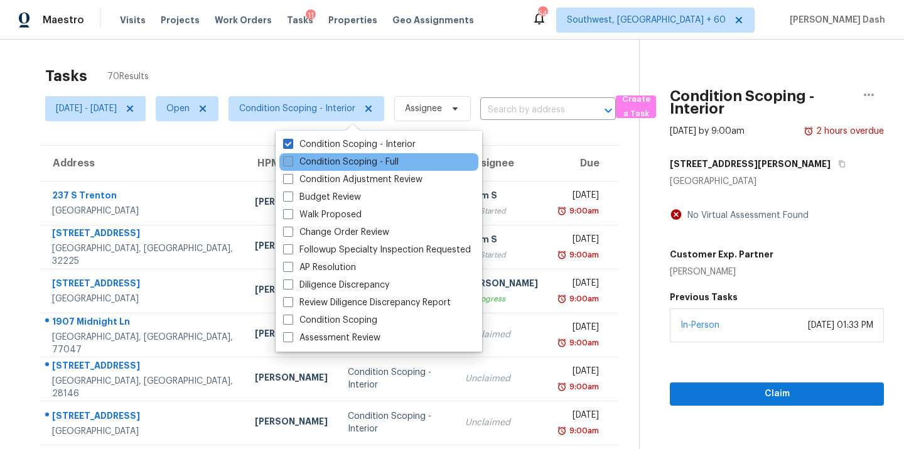
click at [363, 162] on label "Condition Scoping - Full" at bounding box center [340, 162] width 115 height 13
click at [291, 162] on input "Condition Scoping - Full" at bounding box center [287, 160] width 8 height 8
checkbox input "true"
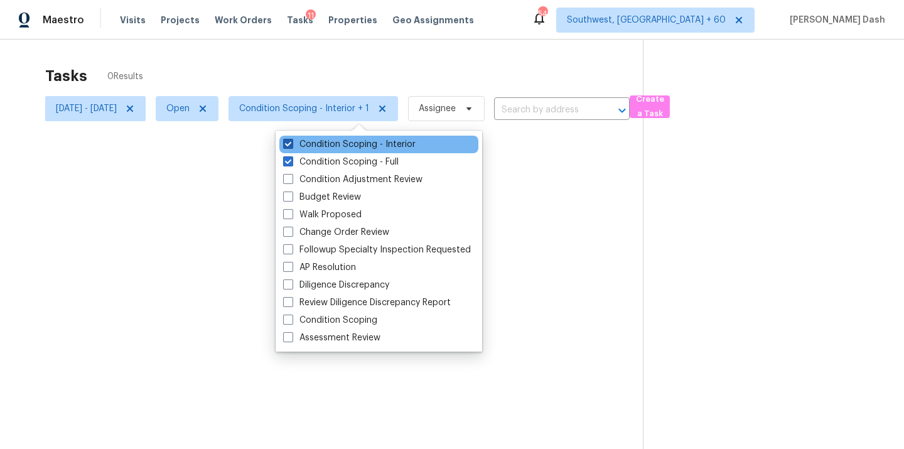
click at [372, 139] on label "Condition Scoping - Interior" at bounding box center [349, 144] width 132 height 13
click at [291, 139] on input "Condition Scoping - Interior" at bounding box center [287, 142] width 8 height 8
checkbox input "false"
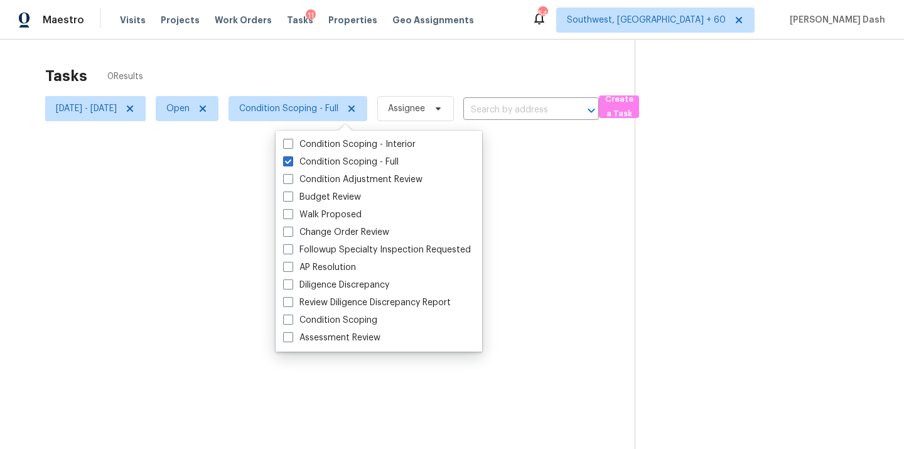
click at [377, 65] on div at bounding box center [452, 224] width 904 height 449
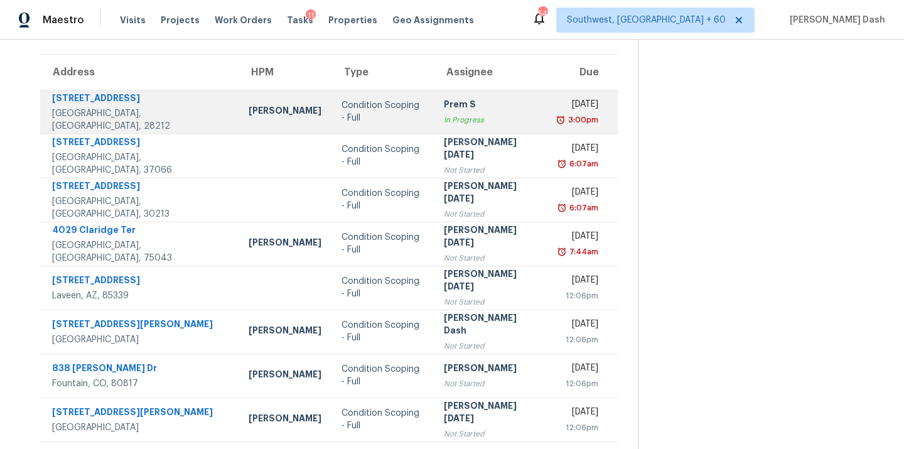
scroll to position [205, 0]
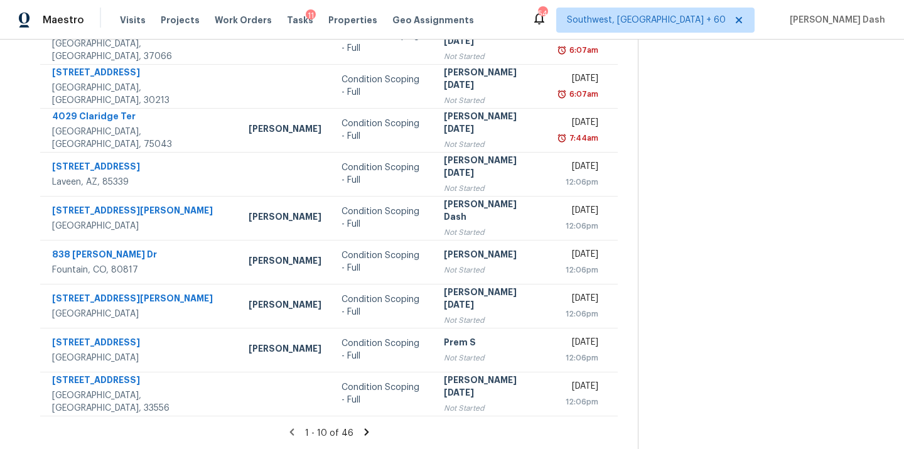
click at [365, 429] on icon at bounding box center [366, 431] width 11 height 11
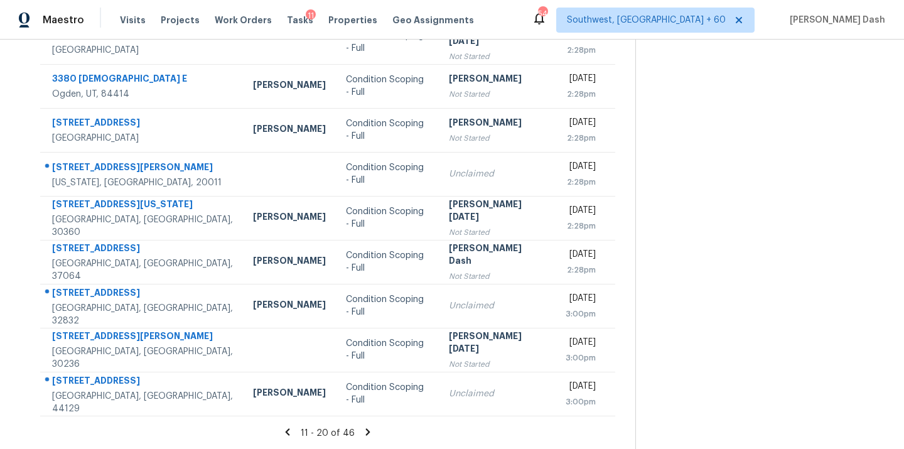
click at [366, 429] on icon at bounding box center [367, 431] width 11 height 11
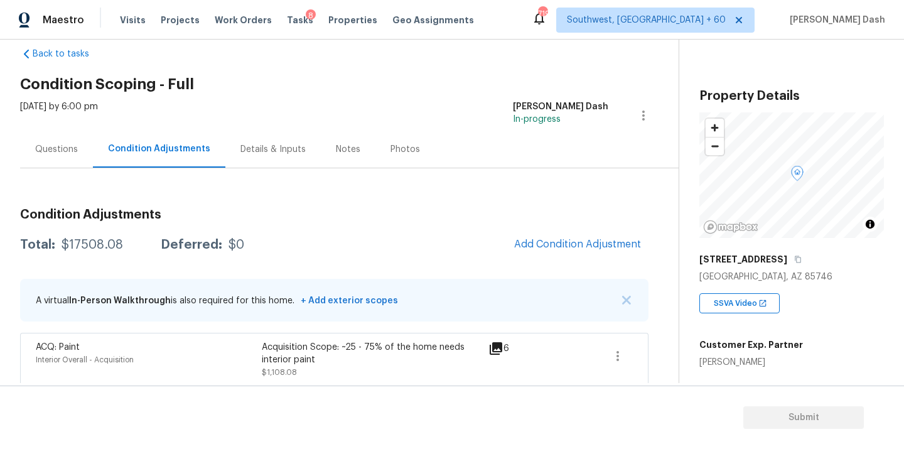
scroll to position [68, 0]
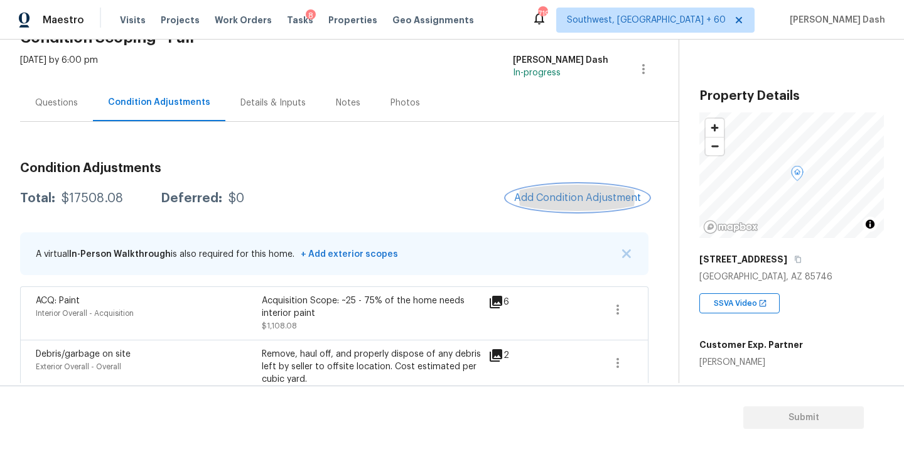
click at [555, 194] on span "Add Condition Adjustment" at bounding box center [577, 197] width 127 height 11
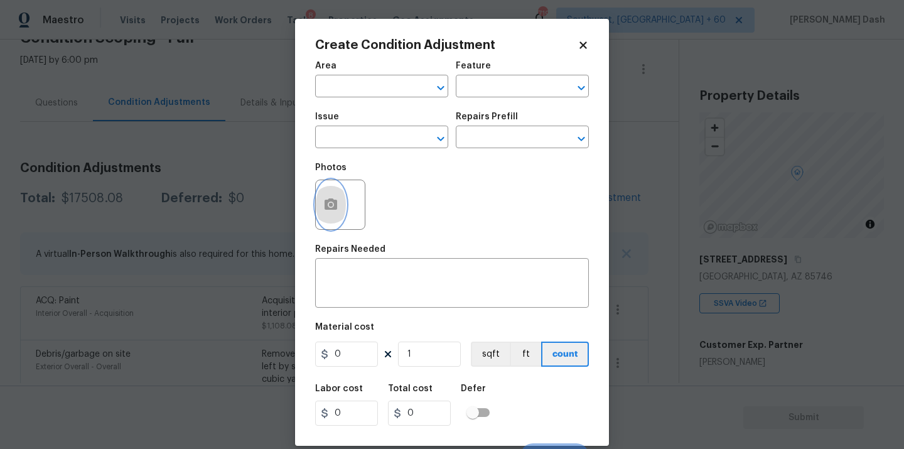
click at [343, 198] on button "button" at bounding box center [331, 204] width 30 height 49
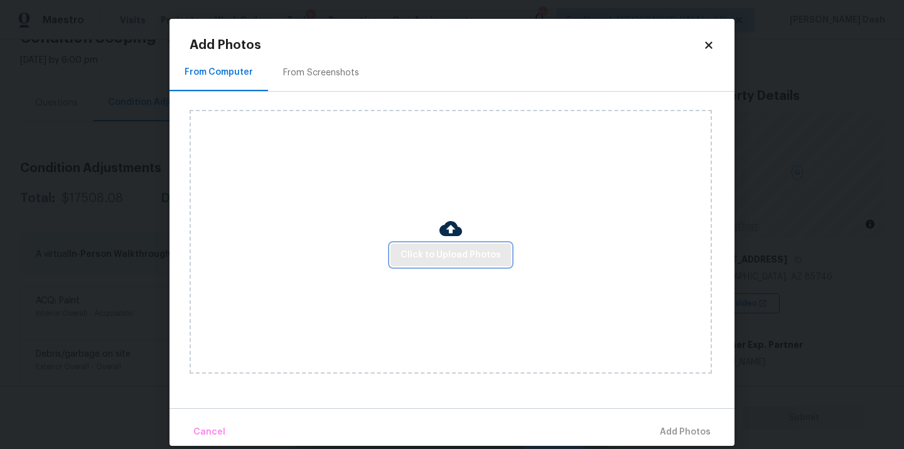
click at [448, 260] on span "Click to Upload Photos" at bounding box center [450, 255] width 100 height 16
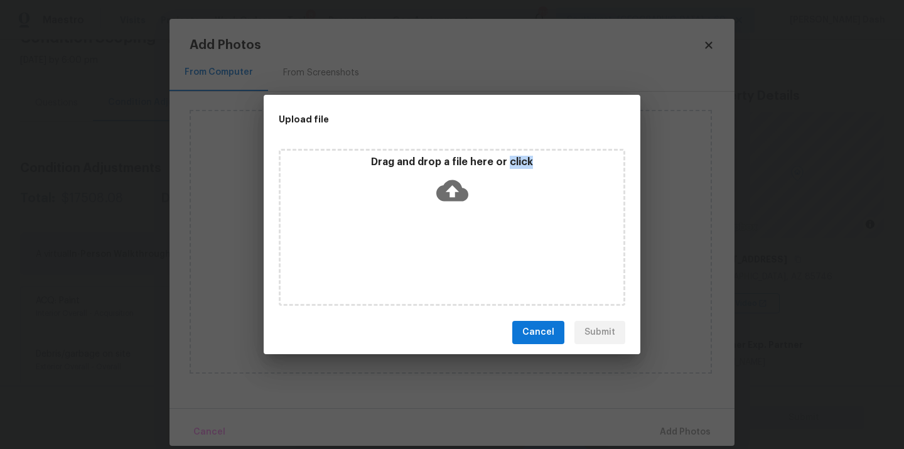
click at [448, 260] on div "Drag and drop a file here or click" at bounding box center [452, 227] width 346 height 157
